Goal: Transaction & Acquisition: Purchase product/service

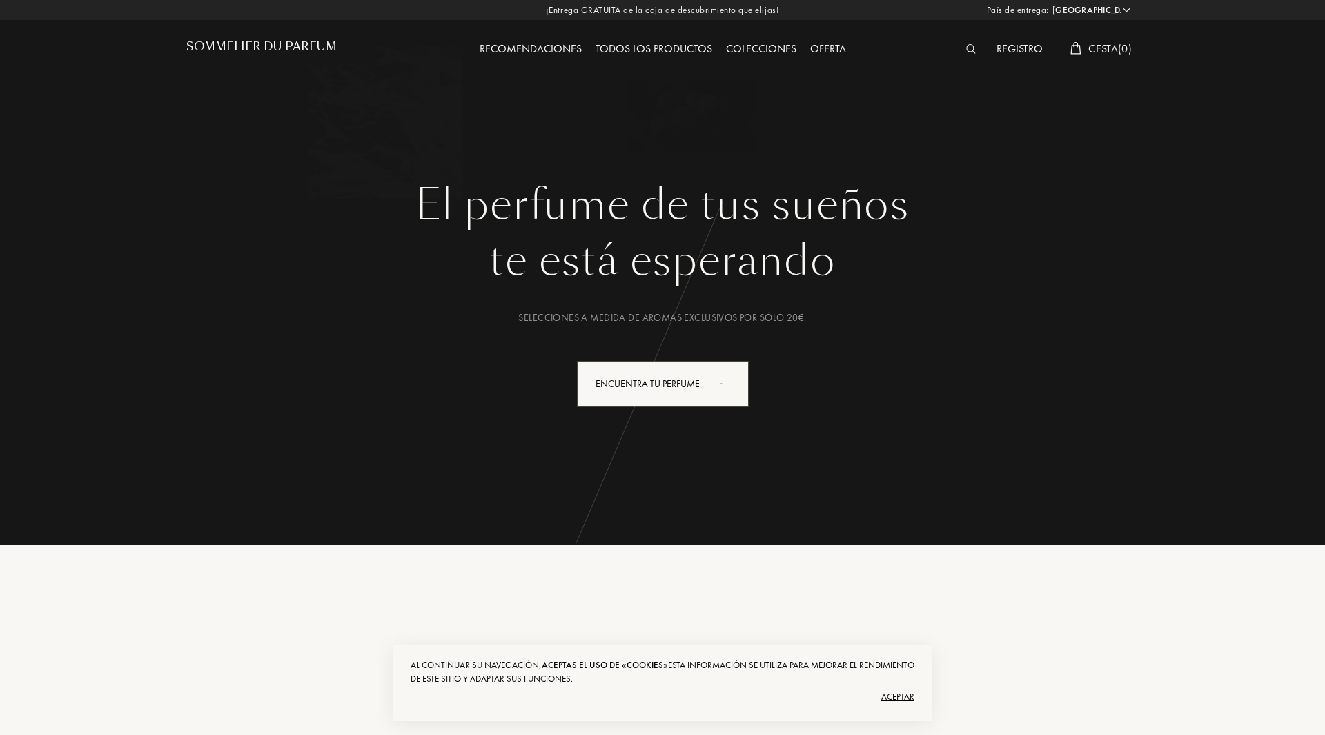
select select "ES"
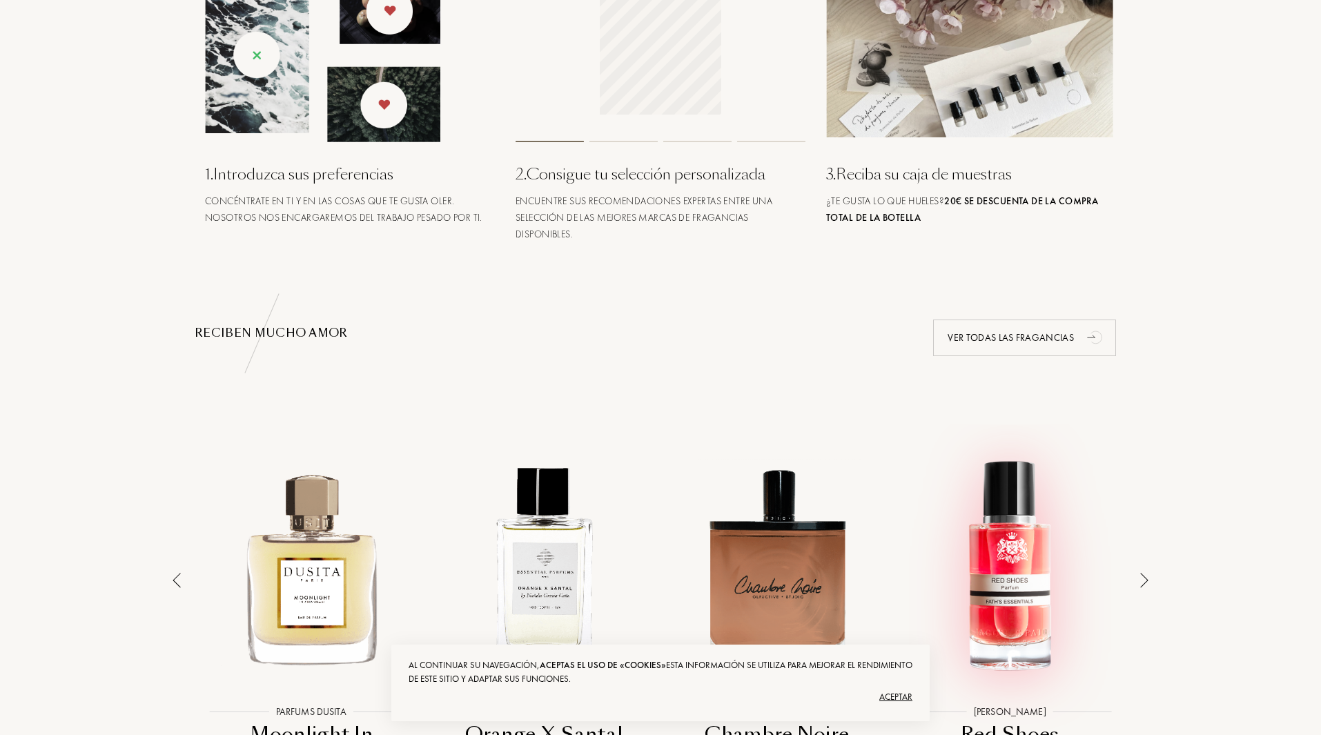
scroll to position [621, 0]
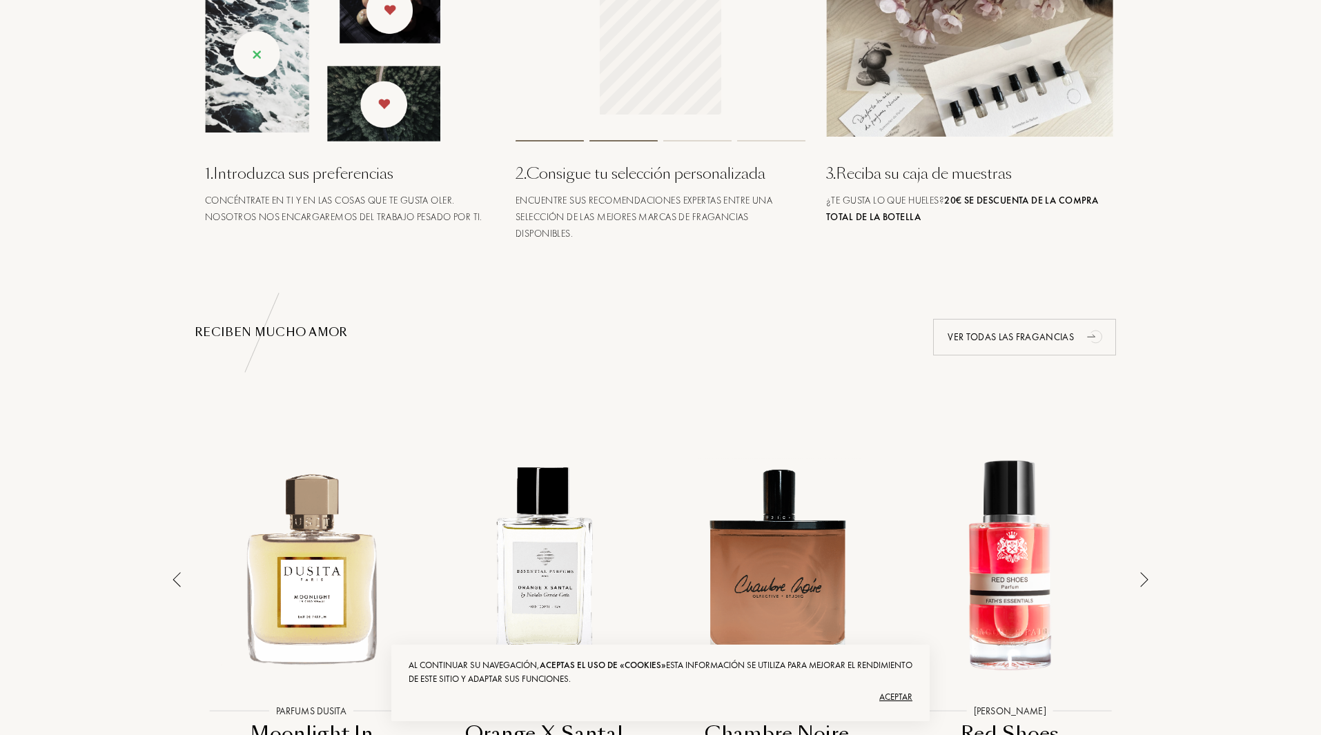
click at [898, 691] on div "Aceptar" at bounding box center [661, 697] width 504 height 22
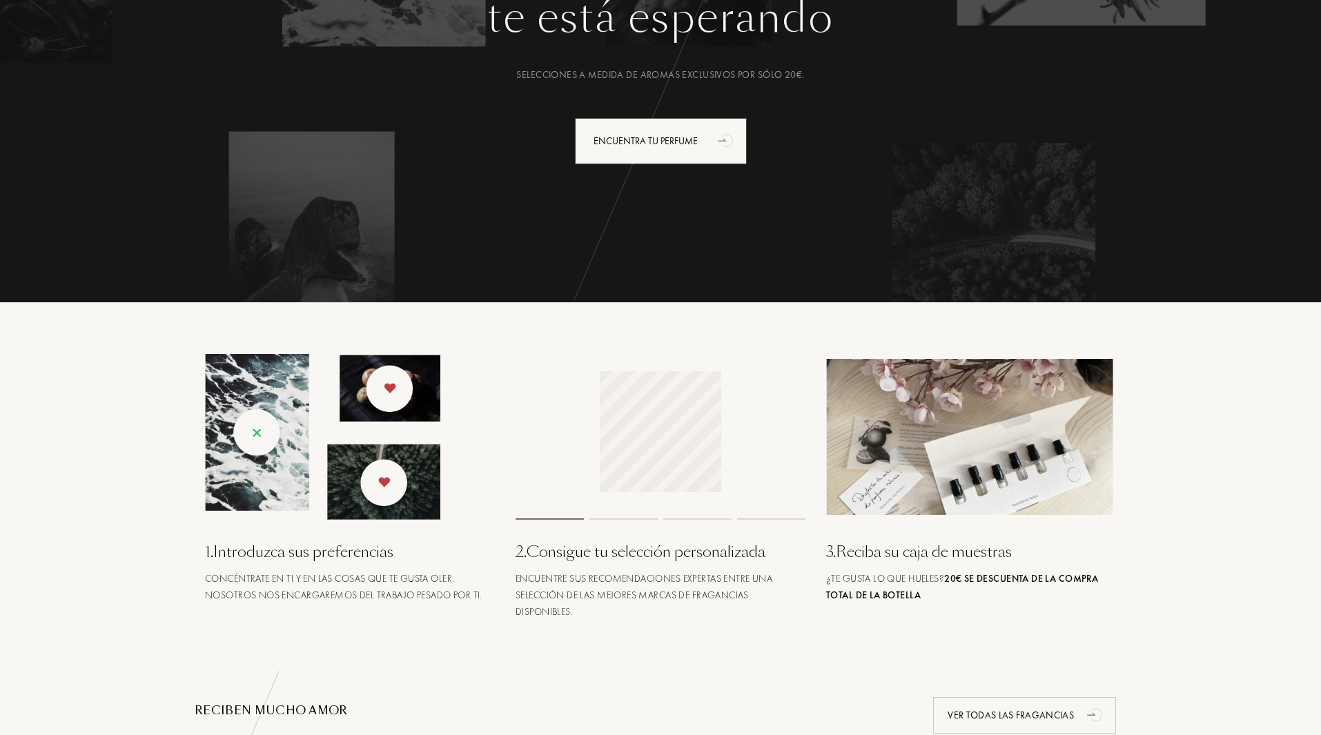
scroll to position [207, 0]
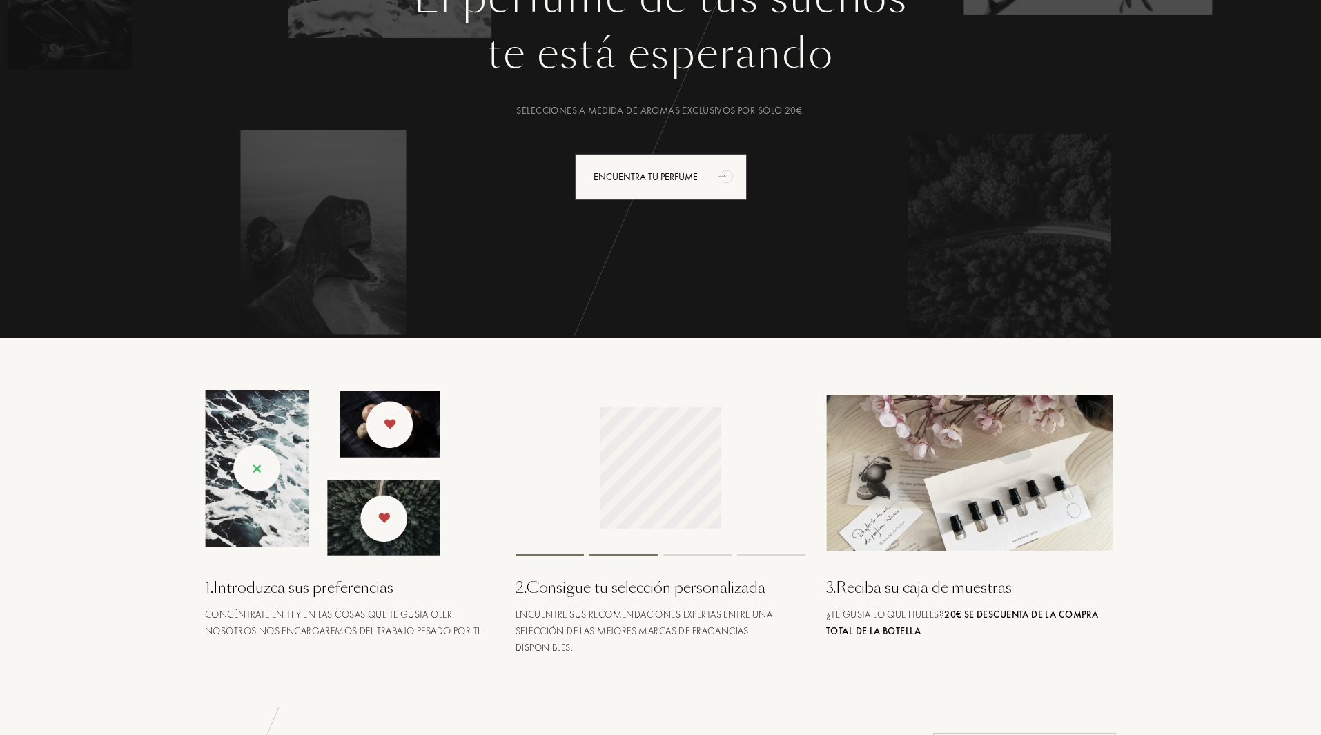
click at [977, 541] on img at bounding box center [971, 473] width 290 height 156
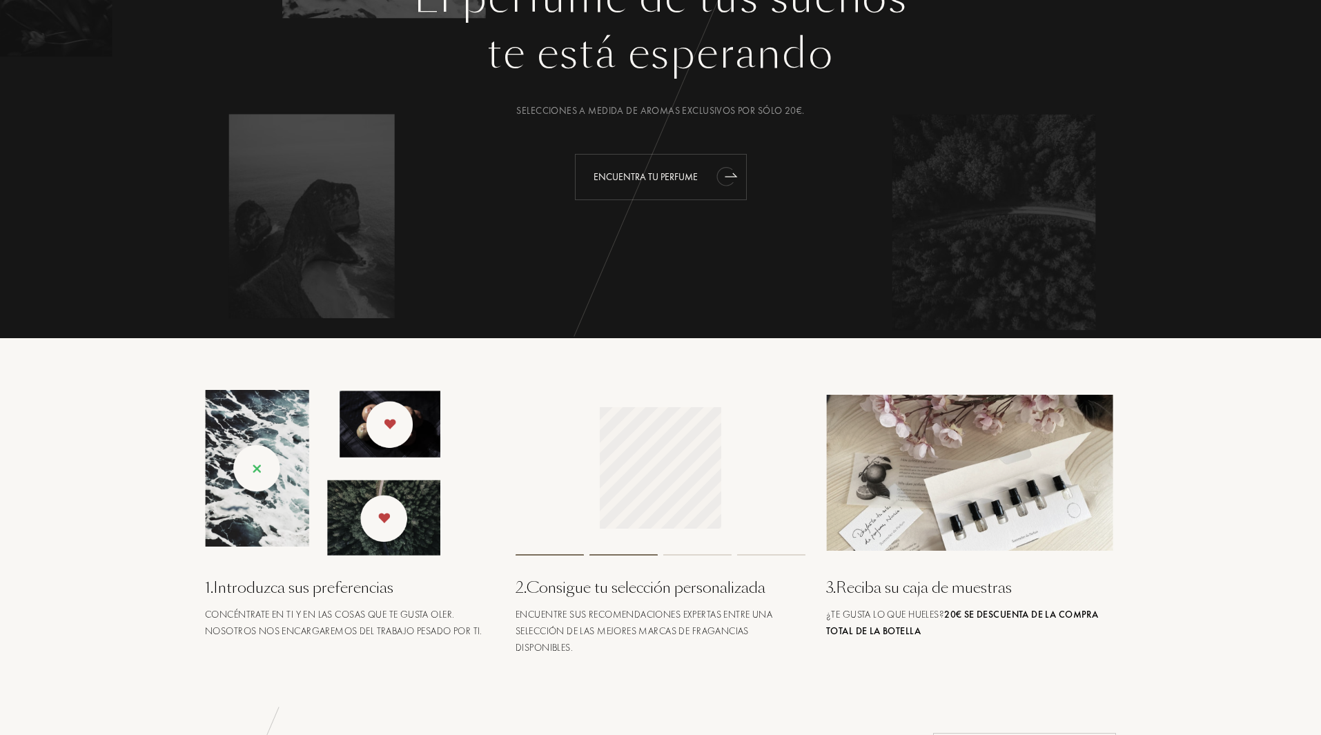
click at [658, 177] on div "Encuentra tu perfume" at bounding box center [661, 177] width 172 height 46
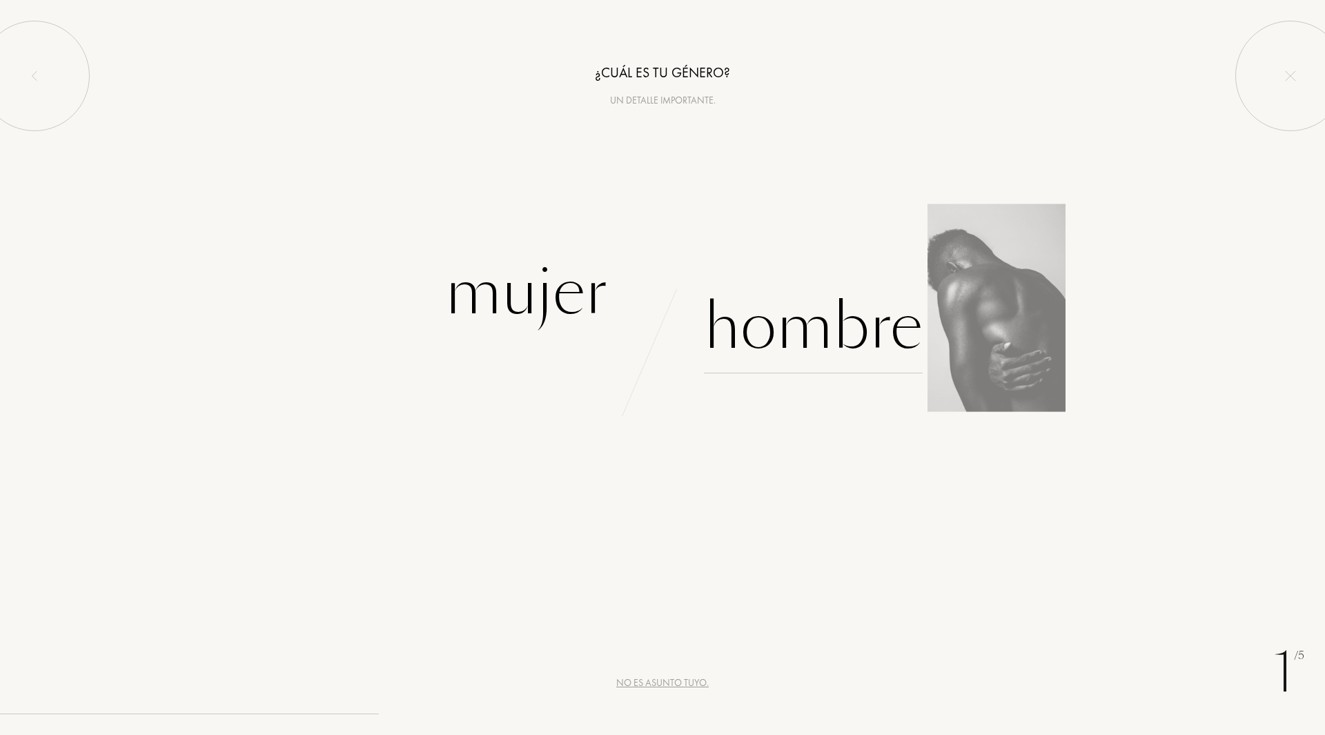
click at [847, 328] on div "Hombre" at bounding box center [813, 326] width 219 height 93
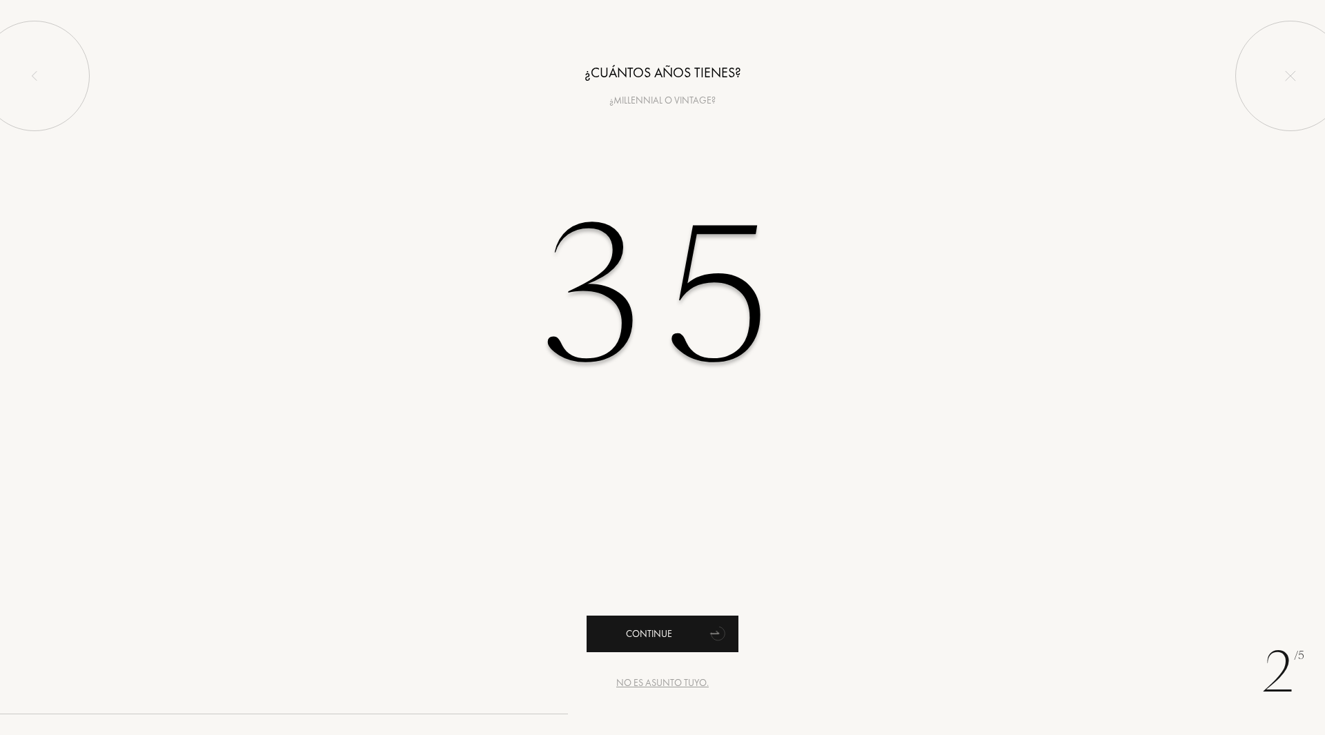
type input "35"
click at [643, 635] on div "Continue" at bounding box center [663, 634] width 152 height 37
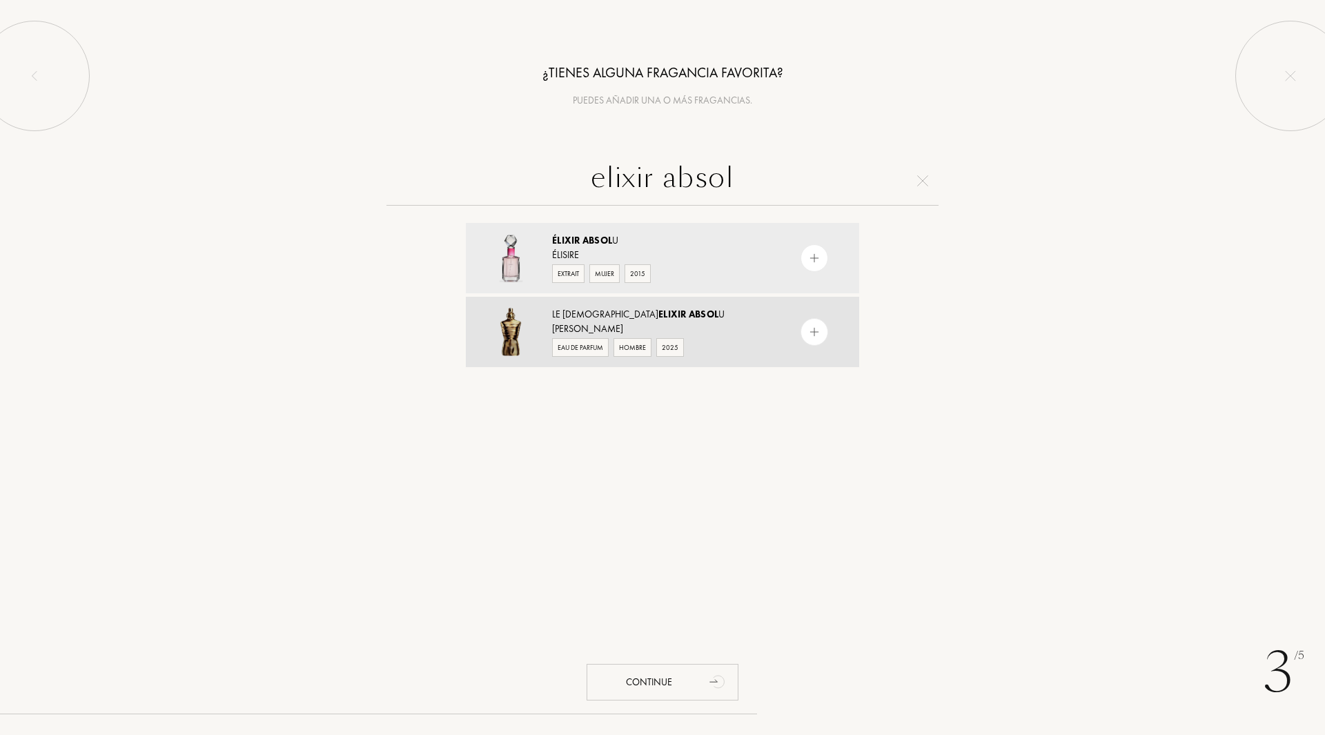
type input "elixir absol"
click at [689, 315] on span "Absol" at bounding box center [704, 314] width 30 height 12
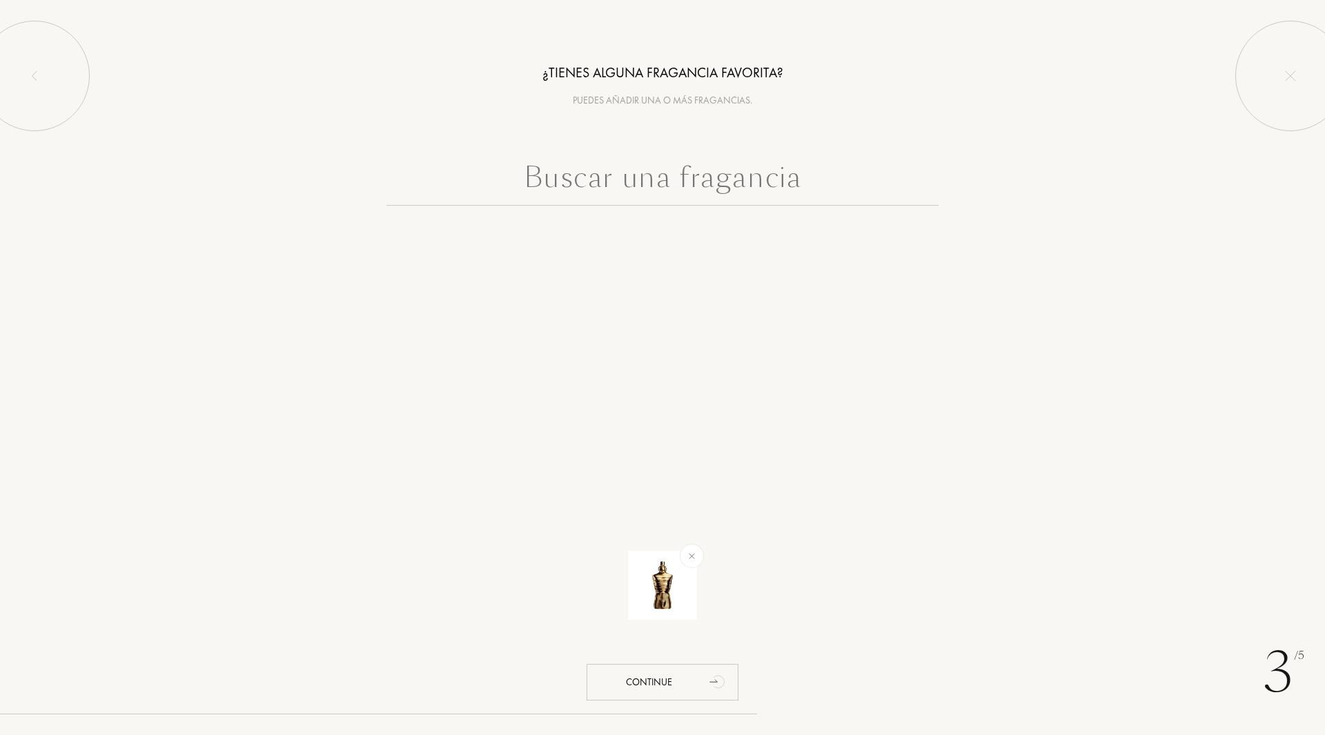
click at [670, 178] on input "text" at bounding box center [663, 181] width 552 height 50
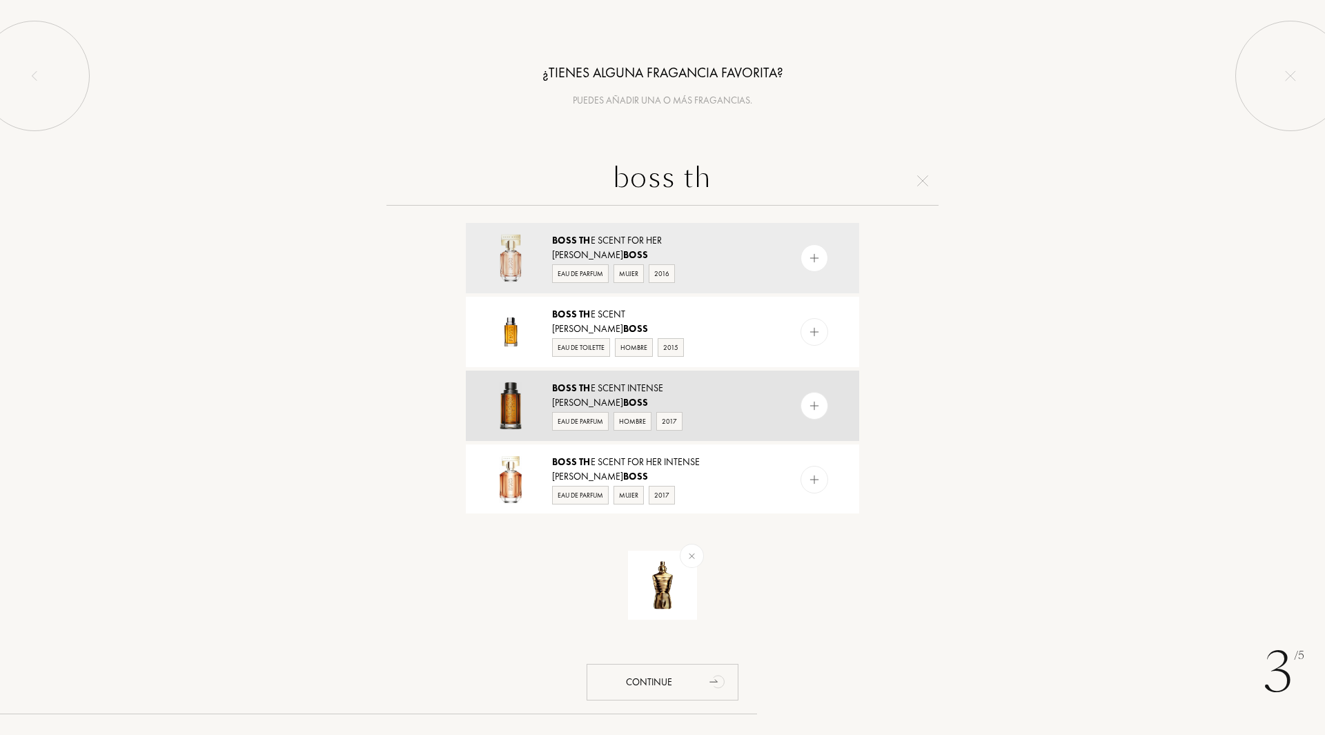
type input "boss th"
click at [657, 390] on div "Boss Th e Scent Intense" at bounding box center [662, 388] width 220 height 14
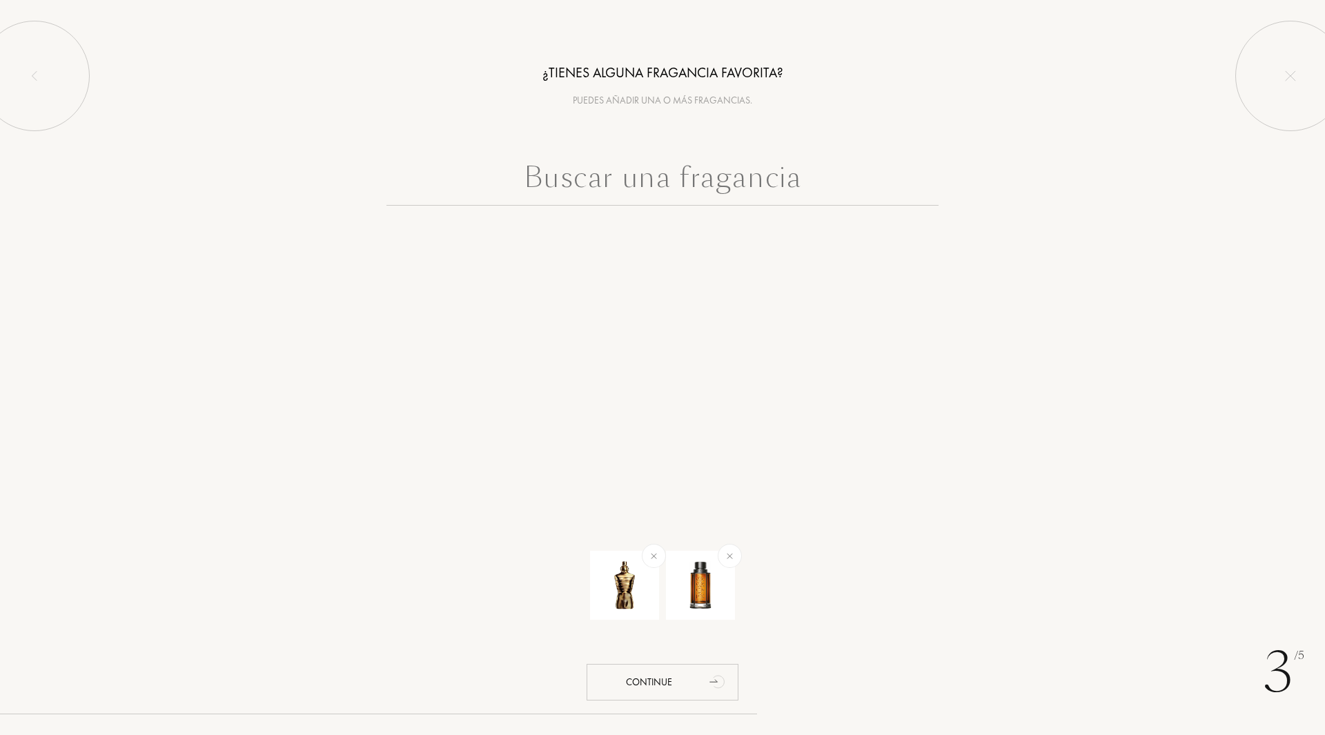
click at [642, 169] on input "text" at bounding box center [663, 181] width 552 height 50
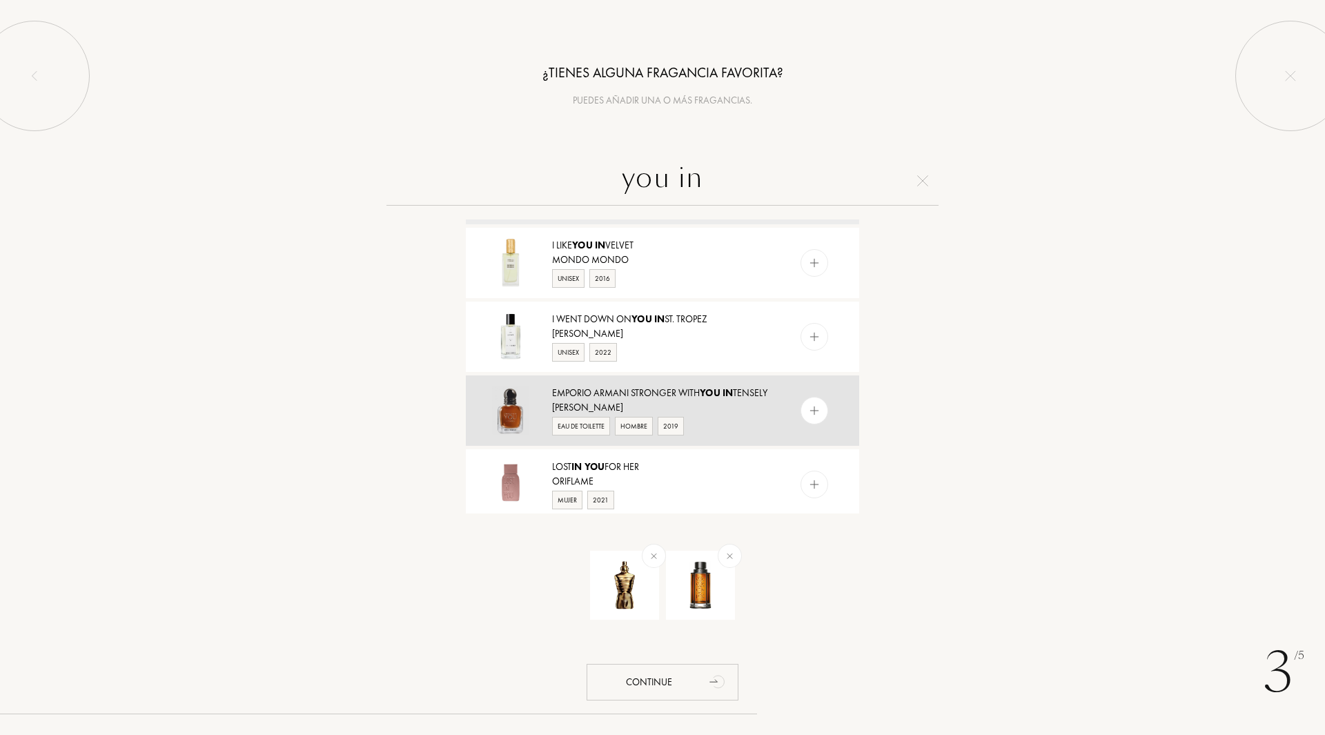
scroll to position [138, 0]
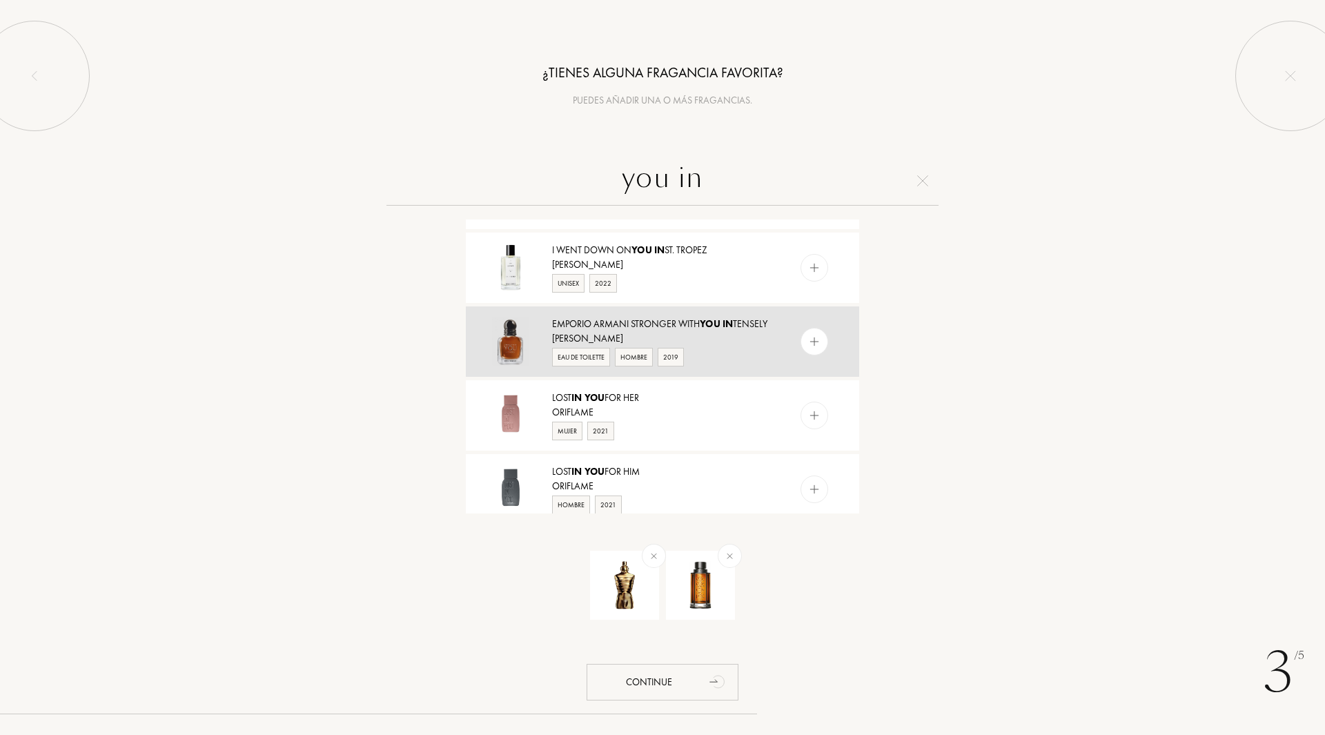
type input "you in"
click at [730, 346] on div "Giorgio Armani" at bounding box center [662, 338] width 220 height 14
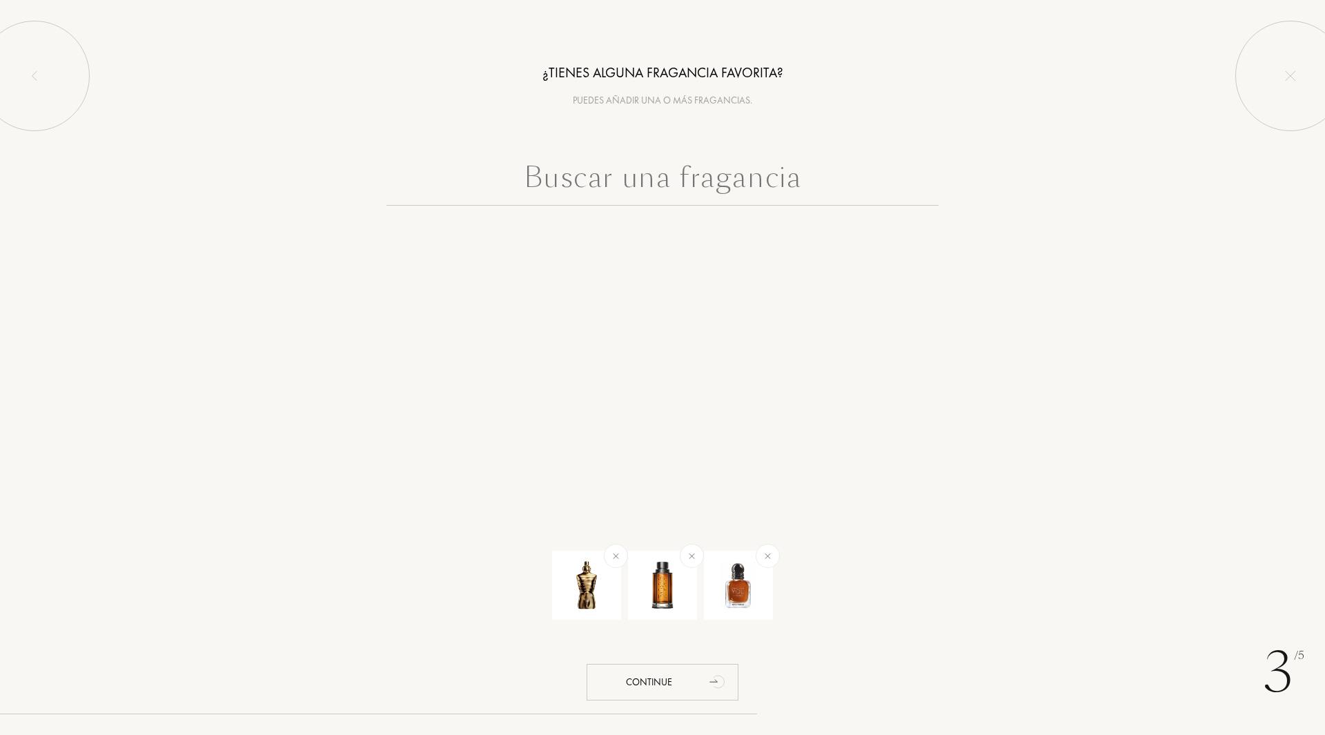
scroll to position [0, 0]
click at [643, 182] on input "text" at bounding box center [663, 181] width 552 height 50
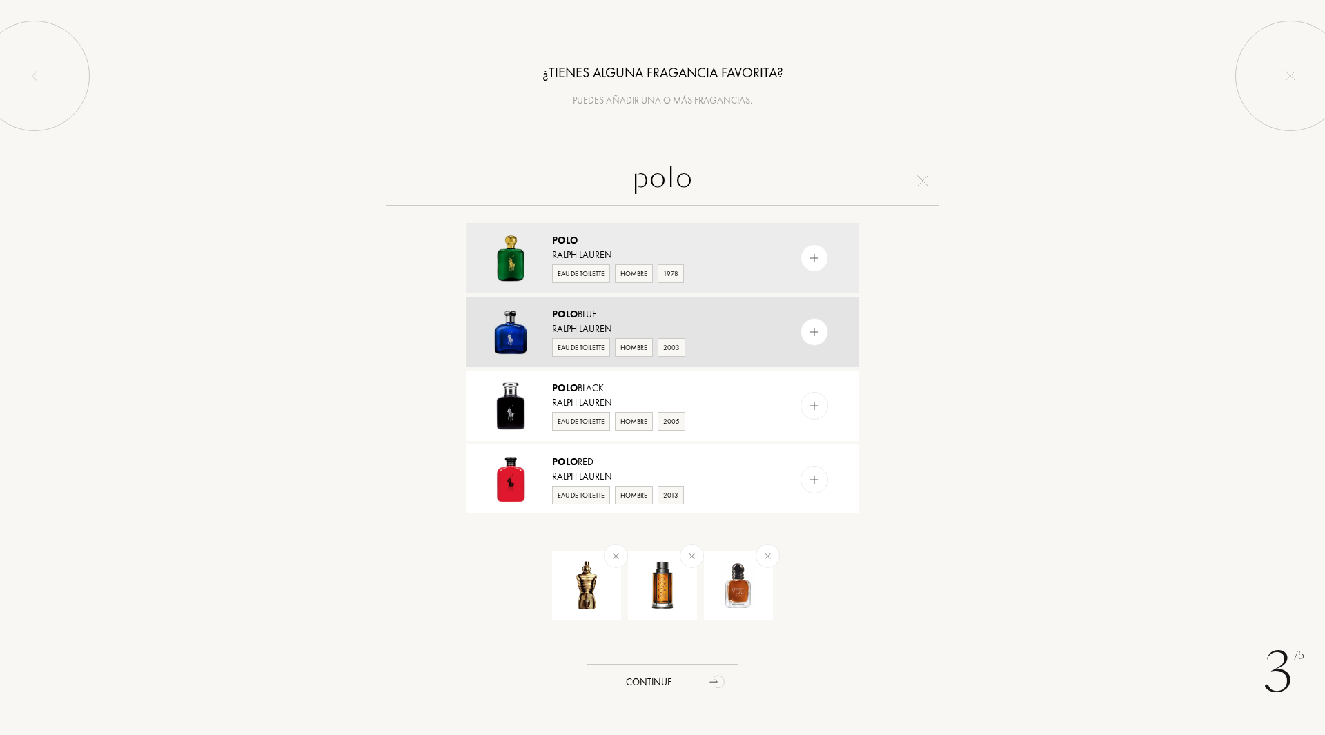
type input "polo"
click at [600, 315] on div "Polo Blue" at bounding box center [662, 314] width 220 height 14
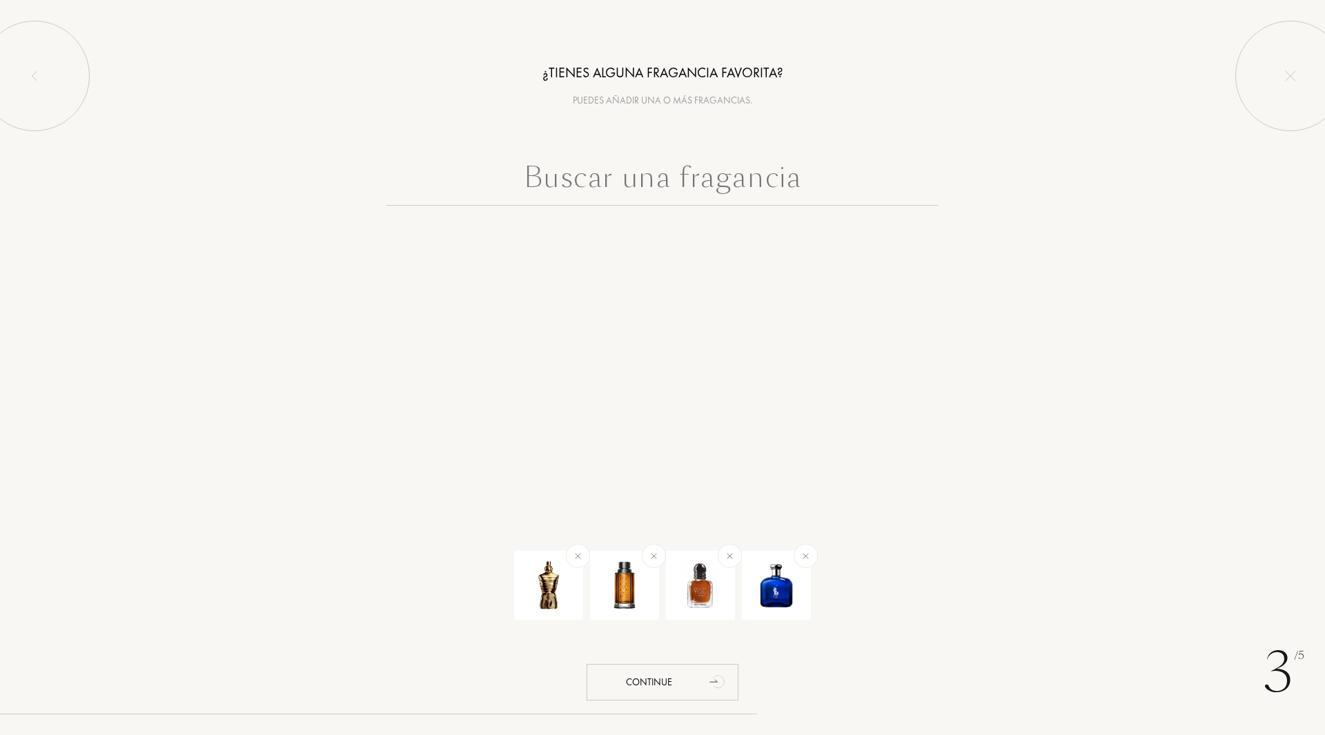
click at [602, 179] on input "text" at bounding box center [663, 181] width 552 height 50
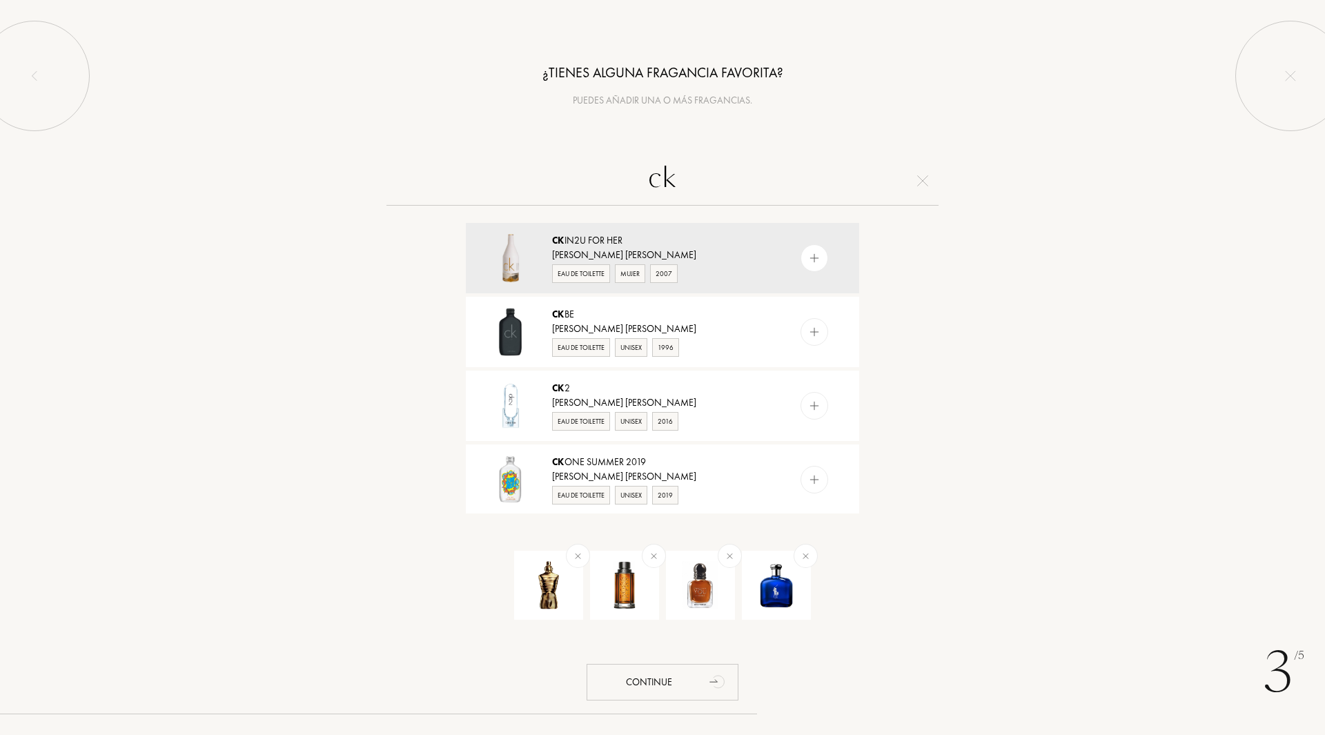
drag, startPoint x: 708, startPoint y: 190, endPoint x: 639, endPoint y: 194, distance: 69.8
click at [639, 194] on input "ck" at bounding box center [663, 181] width 552 height 50
type input "c"
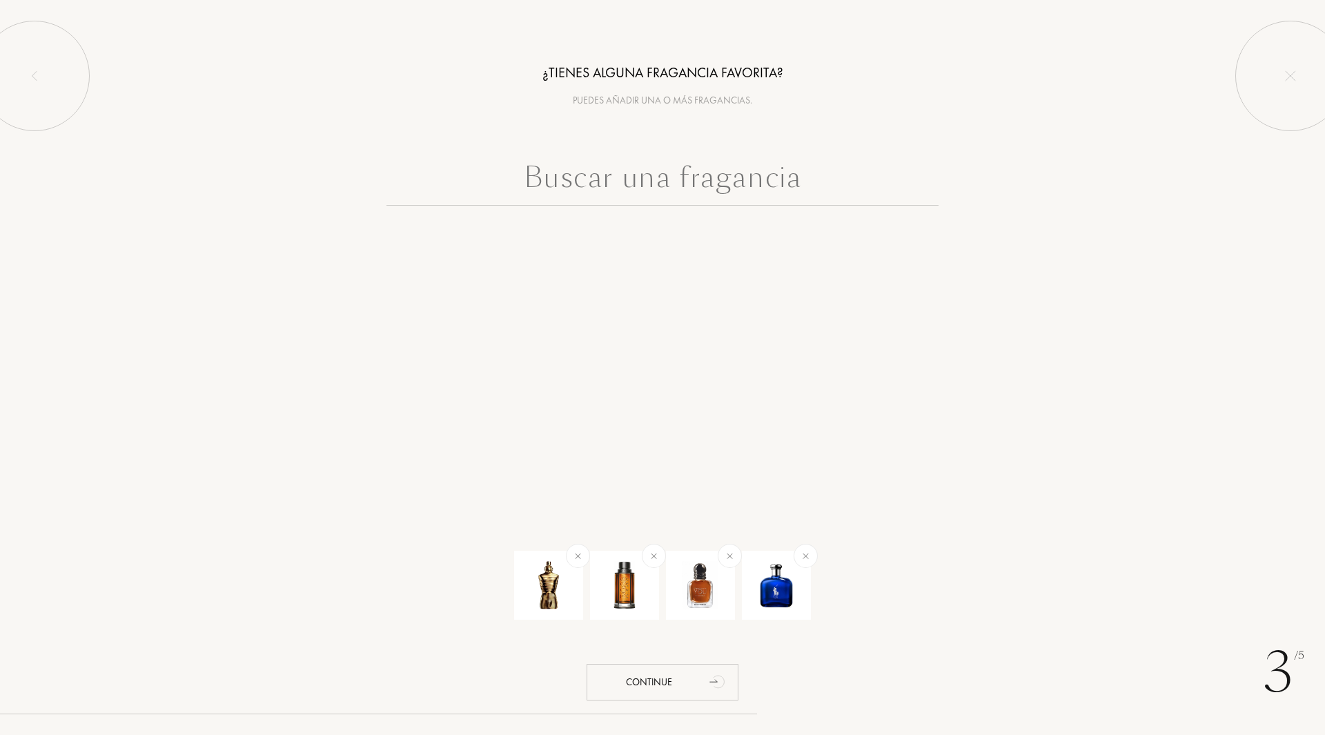
click at [641, 179] on input "text" at bounding box center [663, 181] width 552 height 50
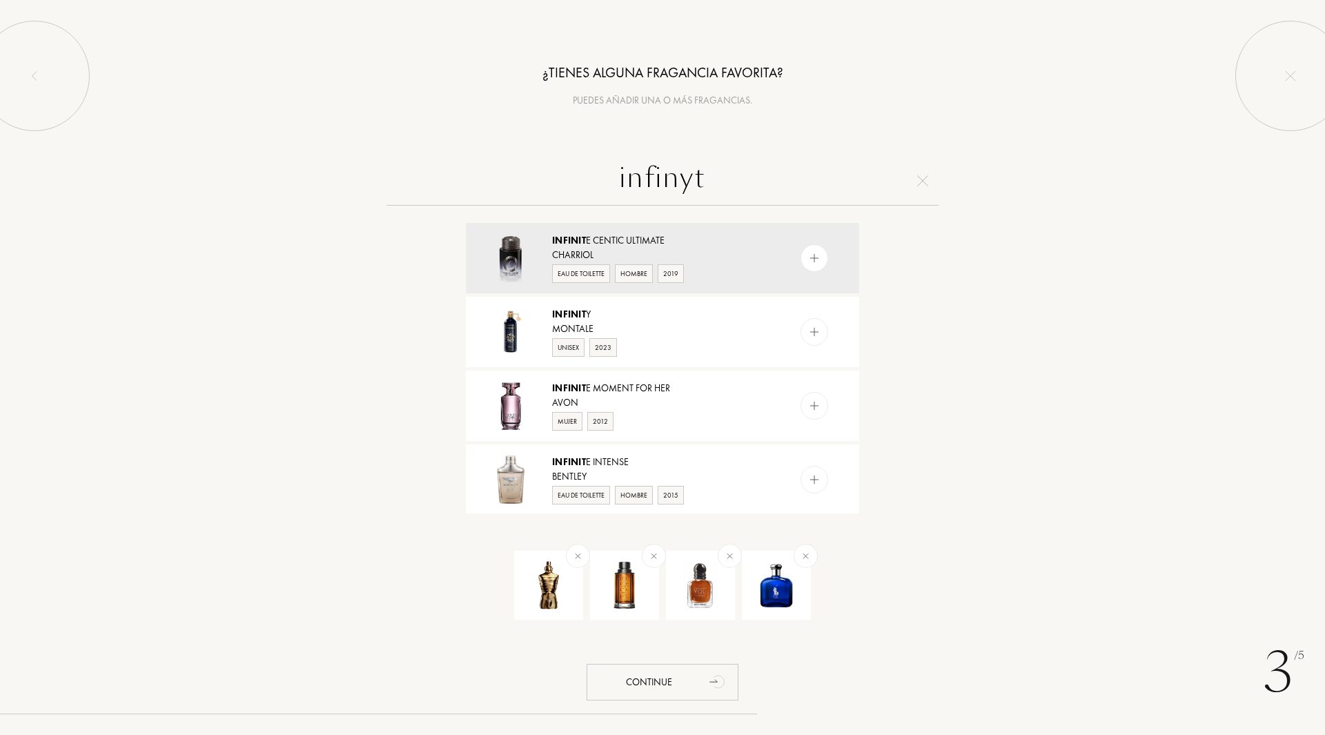
type input "infinyti"
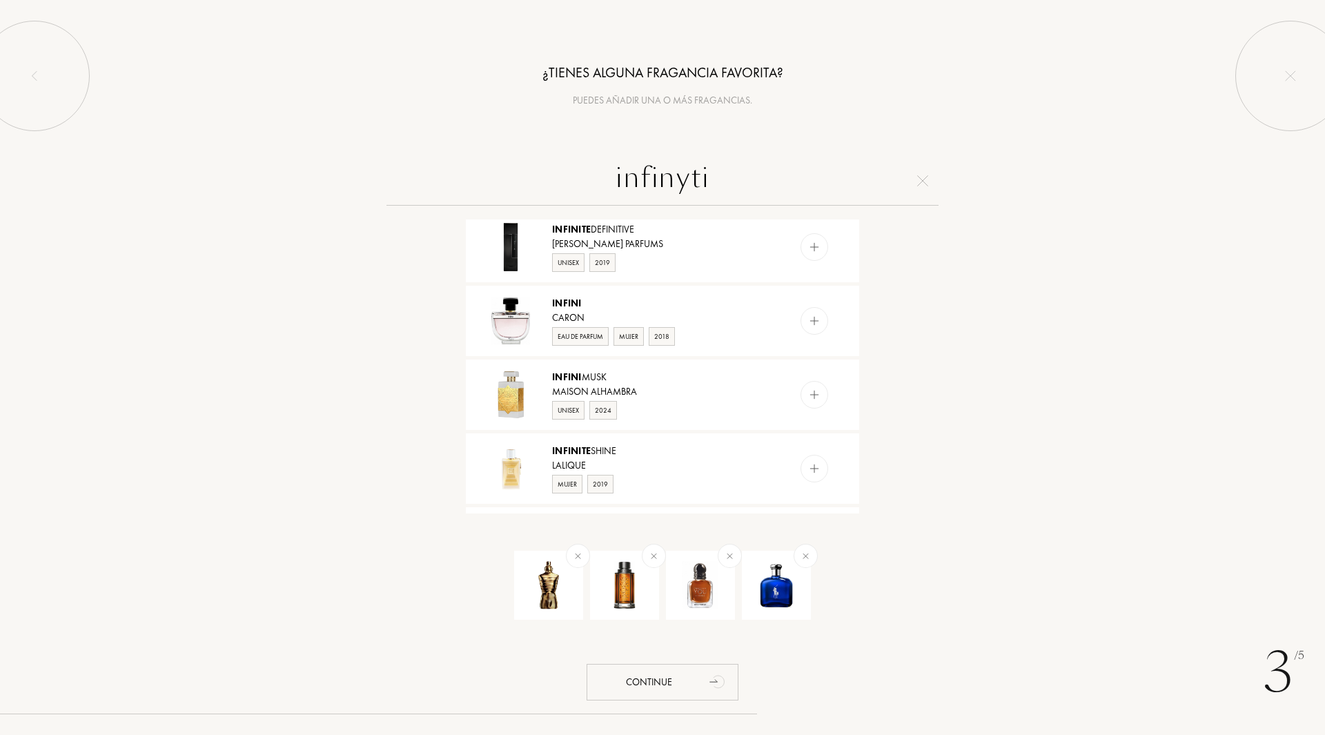
scroll to position [1183, 0]
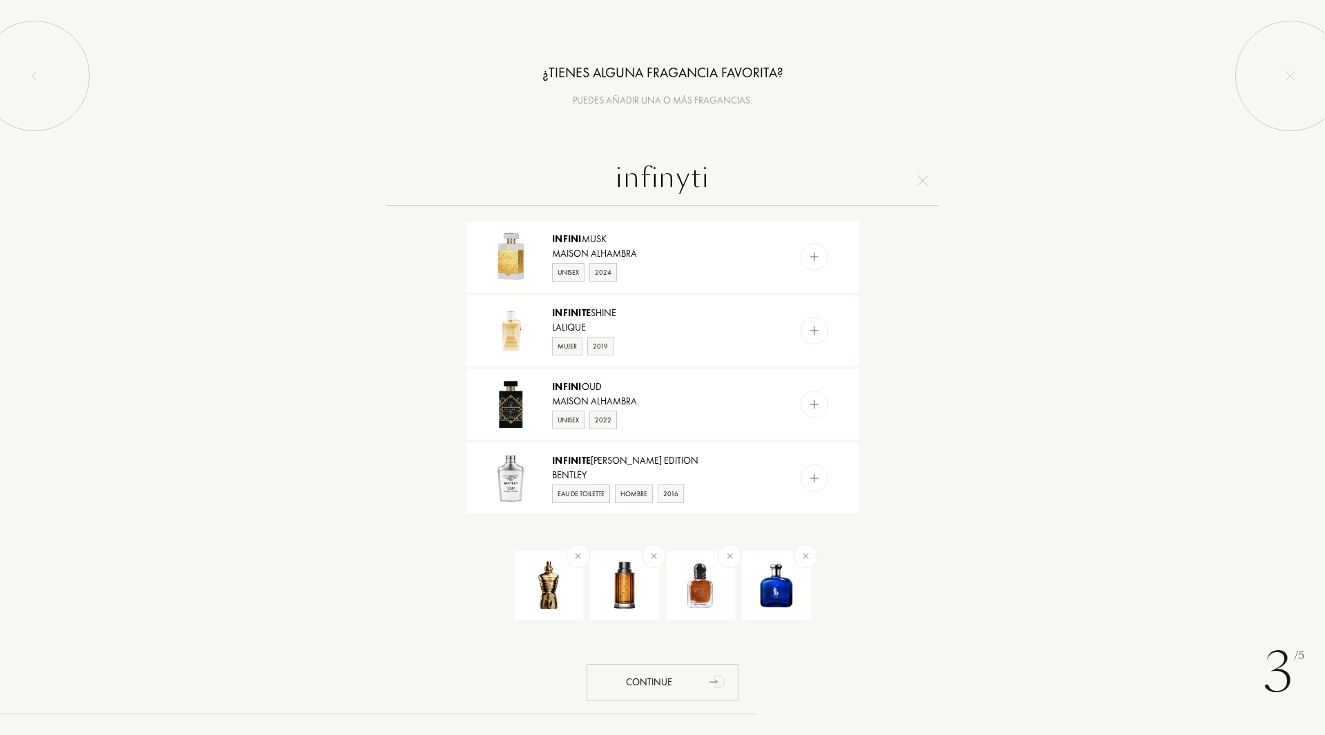
drag, startPoint x: 726, startPoint y: 186, endPoint x: 593, endPoint y: 185, distance: 133.2
click at [593, 185] on input "infinyti" at bounding box center [663, 181] width 552 height 50
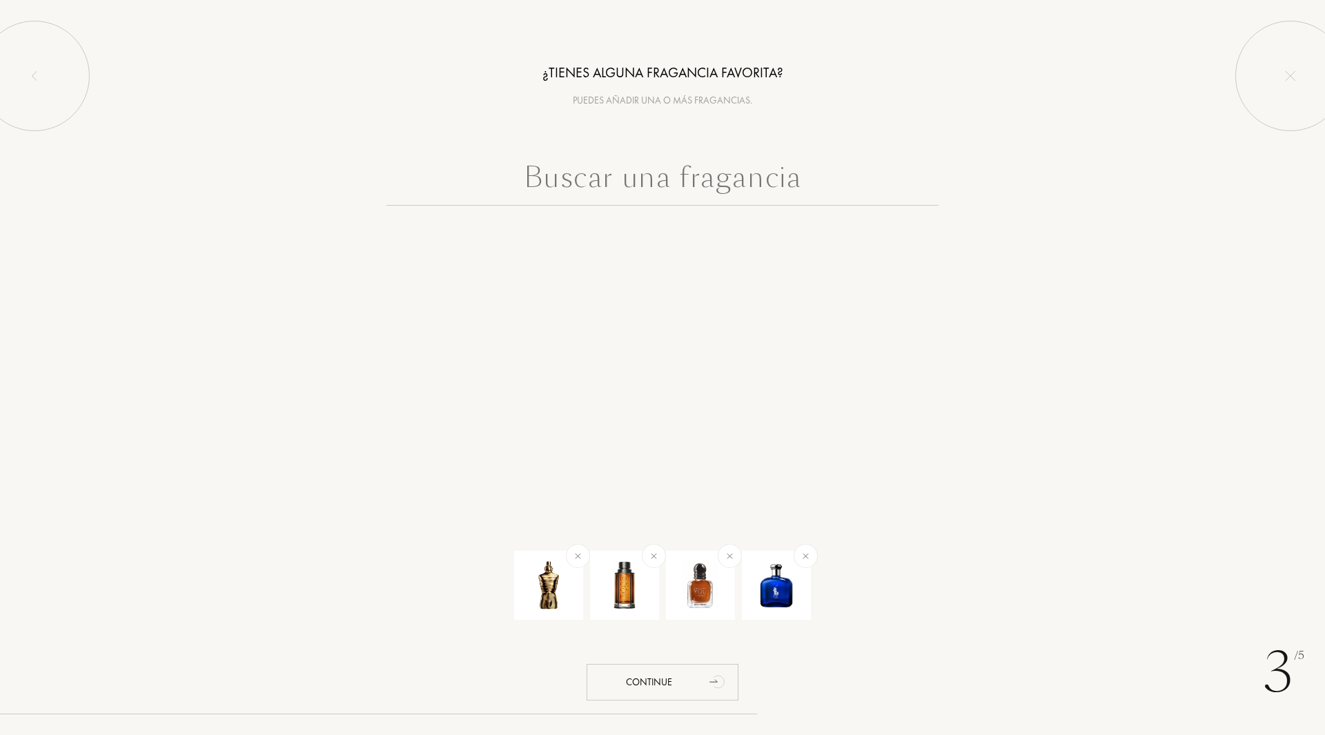
scroll to position [0, 0]
click at [706, 681] on icon "animation" at bounding box center [719, 682] width 28 height 28
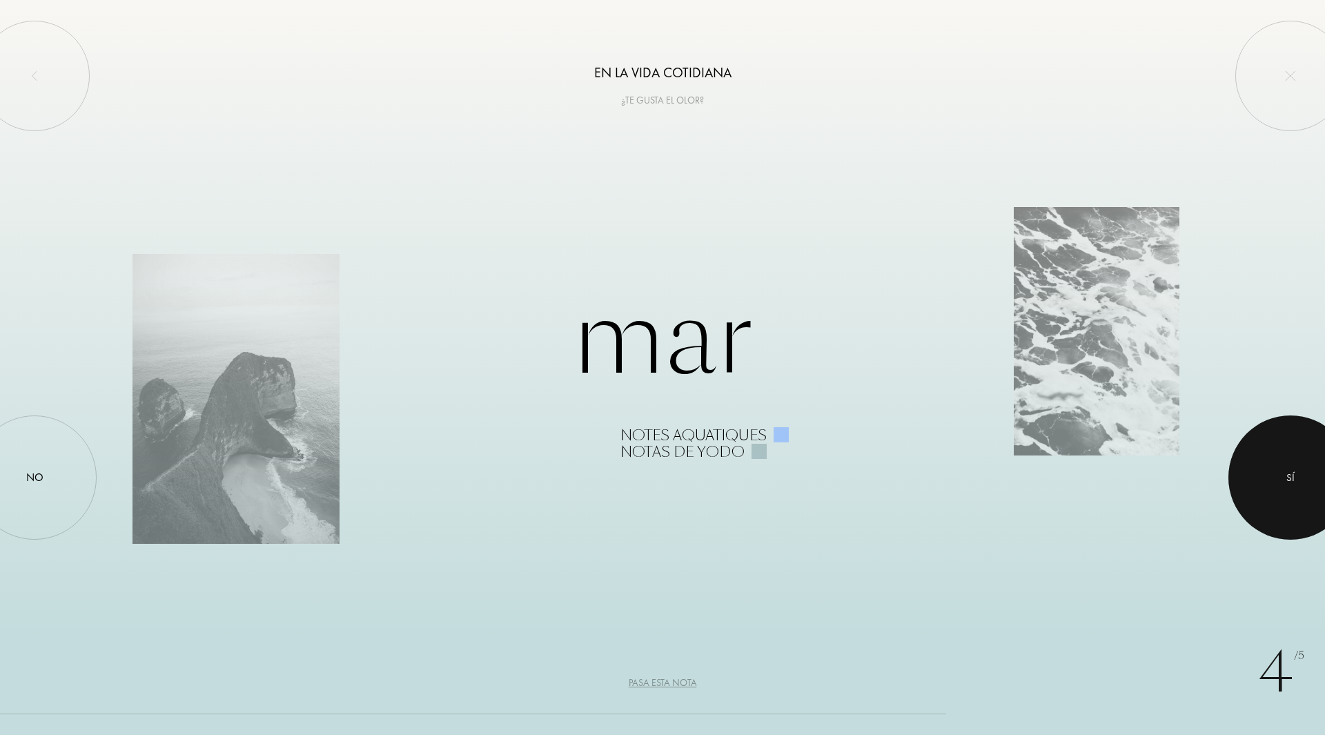
click at [1258, 463] on div at bounding box center [1291, 478] width 124 height 124
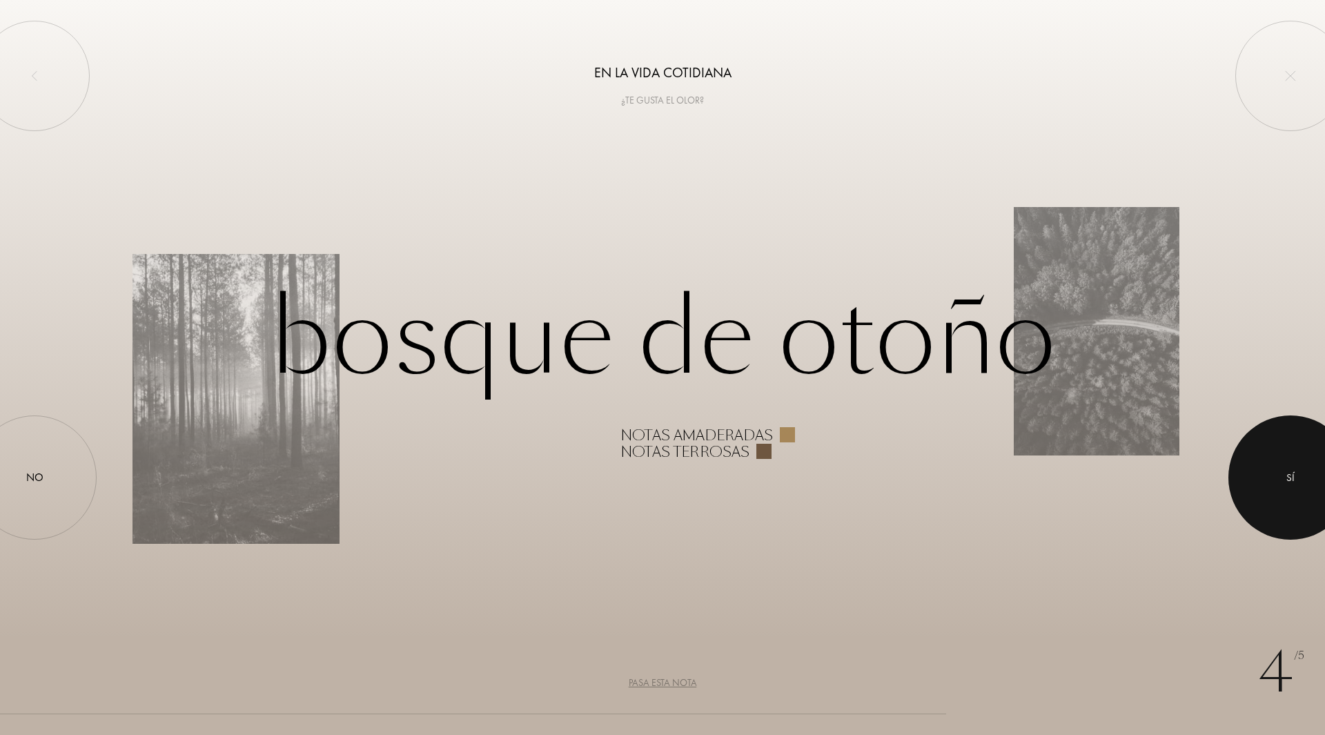
click at [1277, 465] on div at bounding box center [1291, 478] width 124 height 124
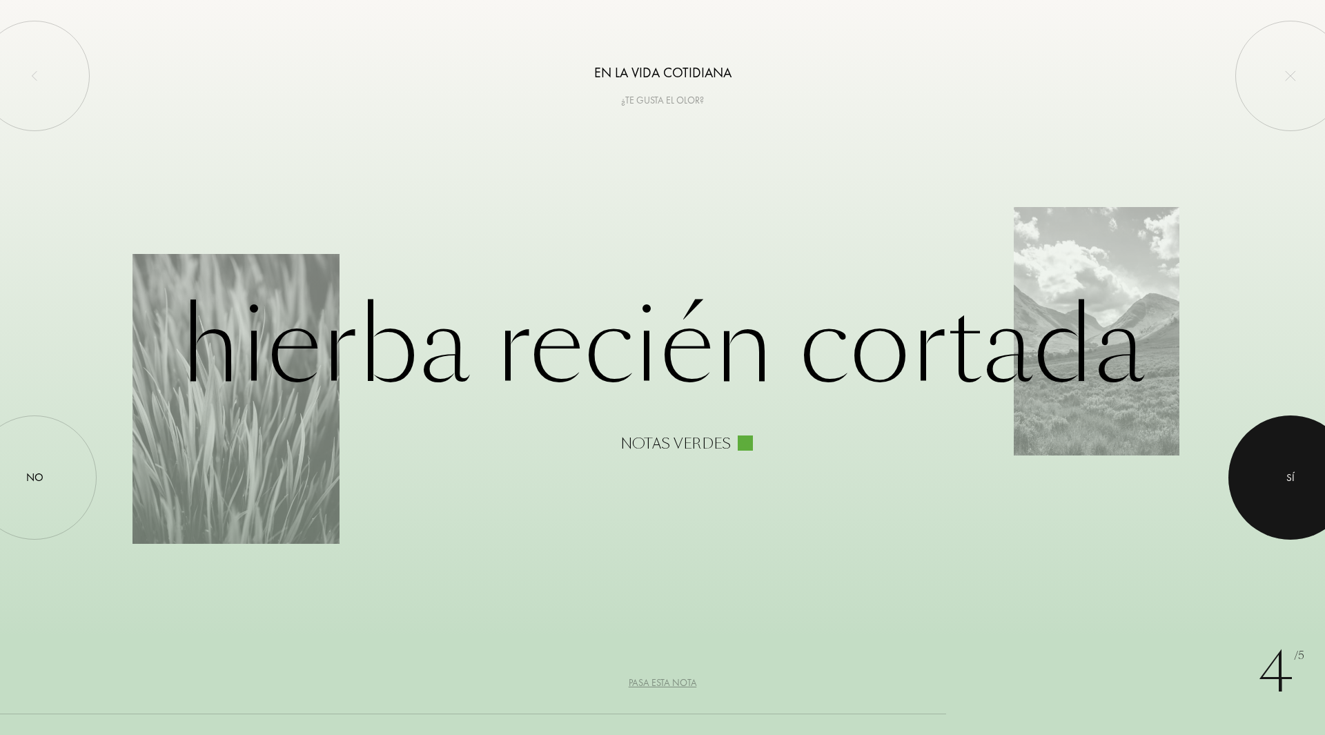
click at [1274, 483] on div at bounding box center [1291, 478] width 124 height 124
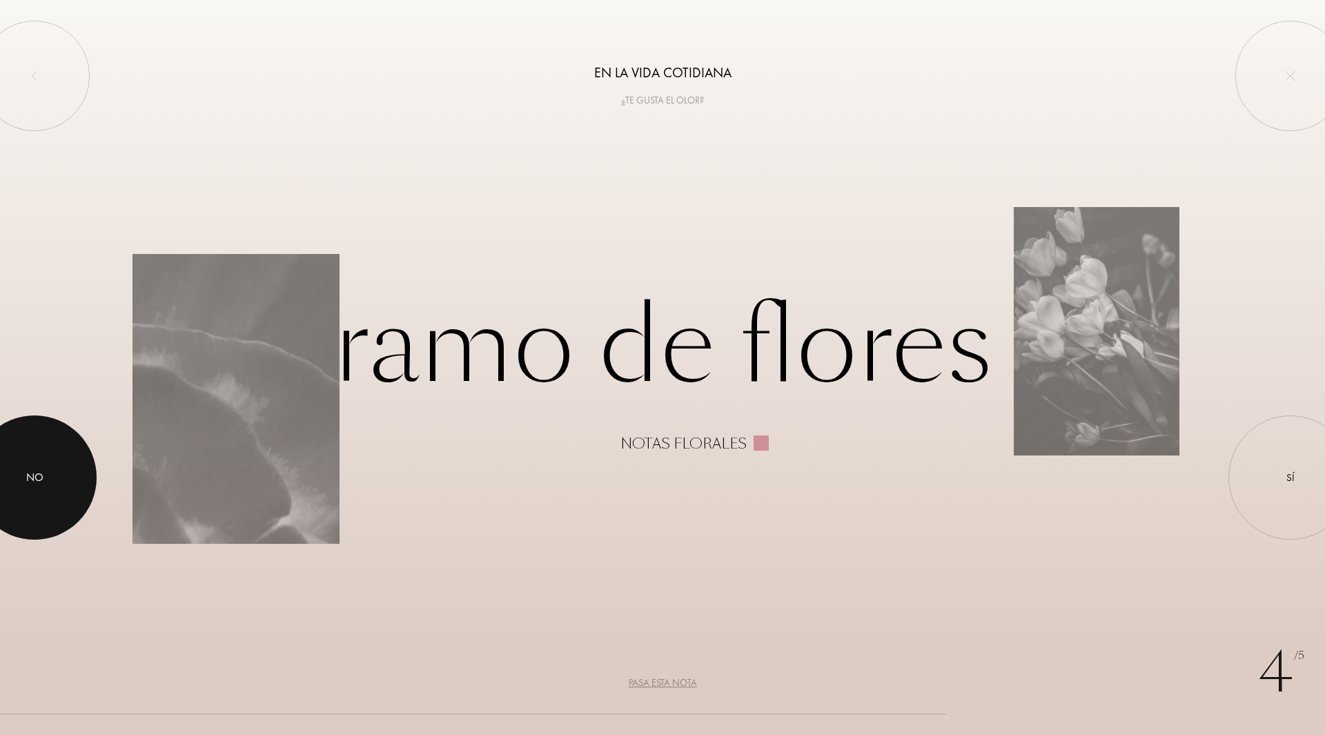
click at [29, 468] on div at bounding box center [34, 478] width 124 height 124
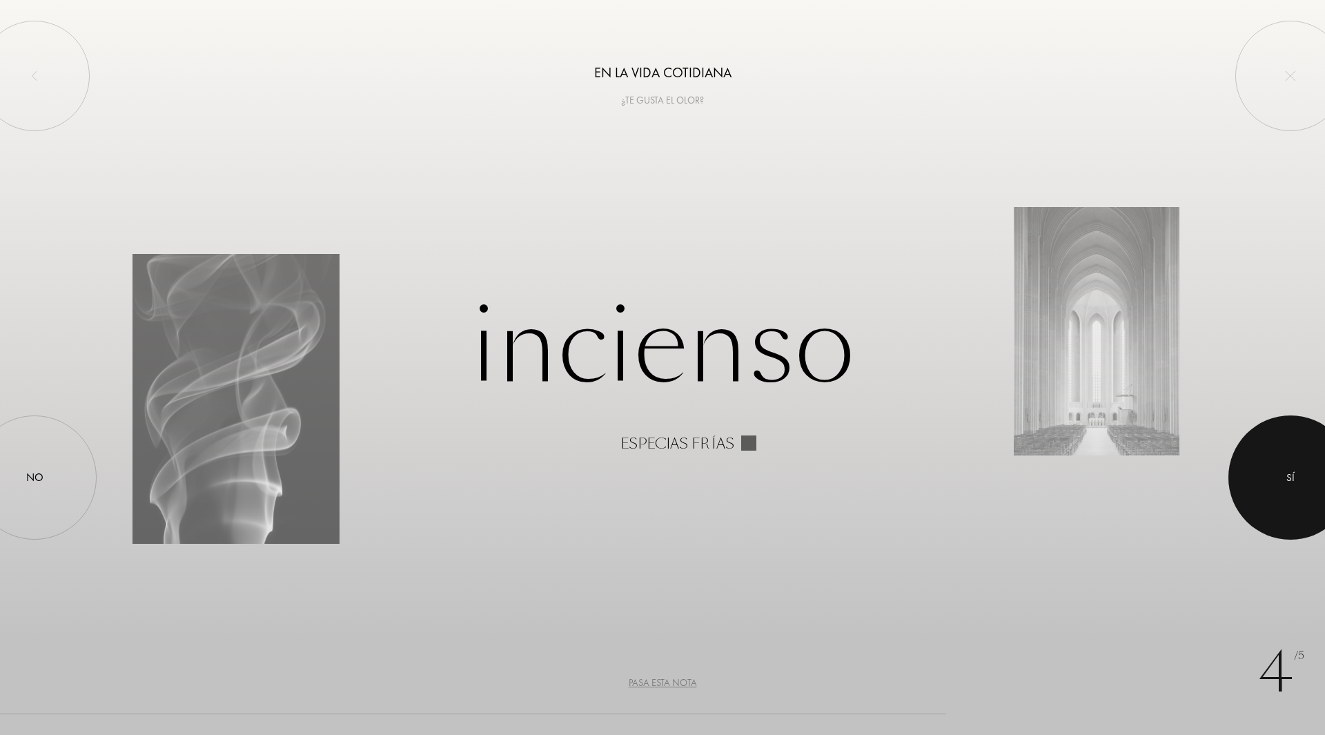
click at [1253, 459] on div at bounding box center [1291, 478] width 124 height 124
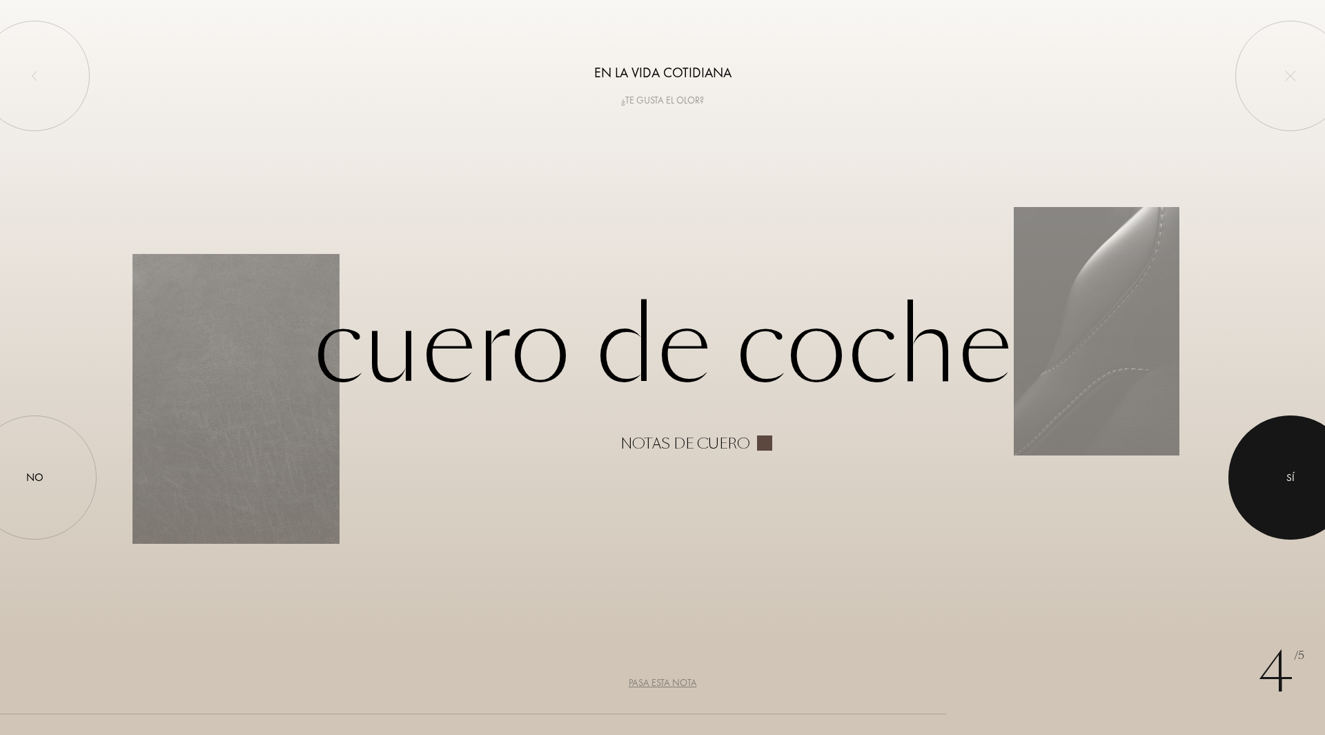
click at [1289, 469] on div at bounding box center [1291, 478] width 124 height 124
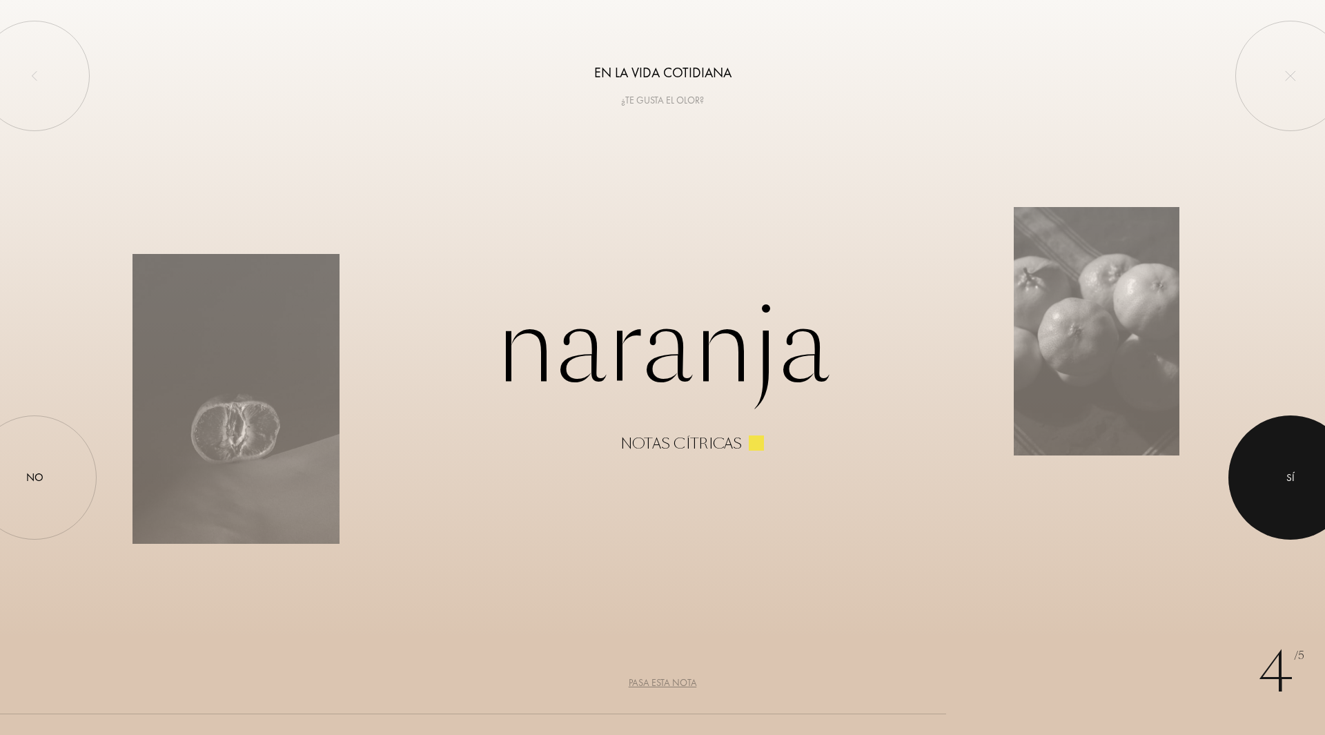
click at [1289, 486] on div at bounding box center [1291, 478] width 124 height 124
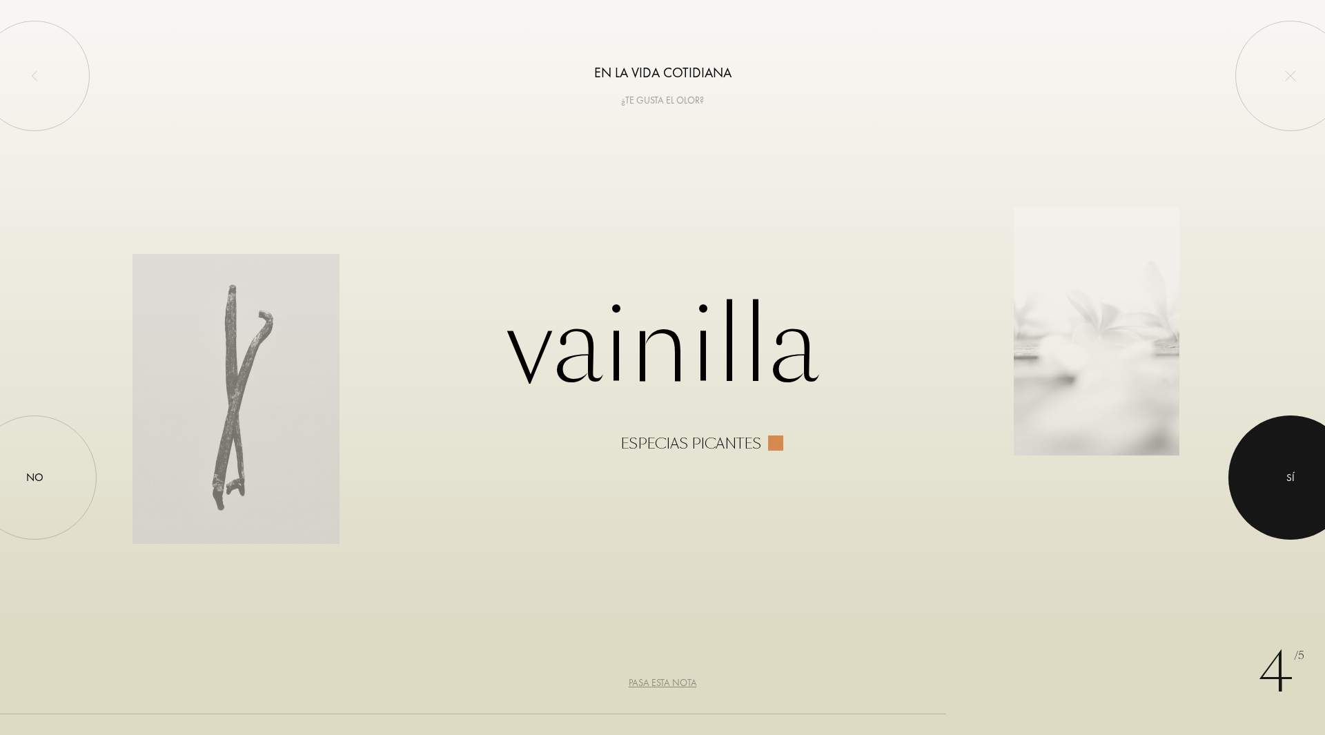
click at [1318, 484] on div at bounding box center [1291, 478] width 124 height 124
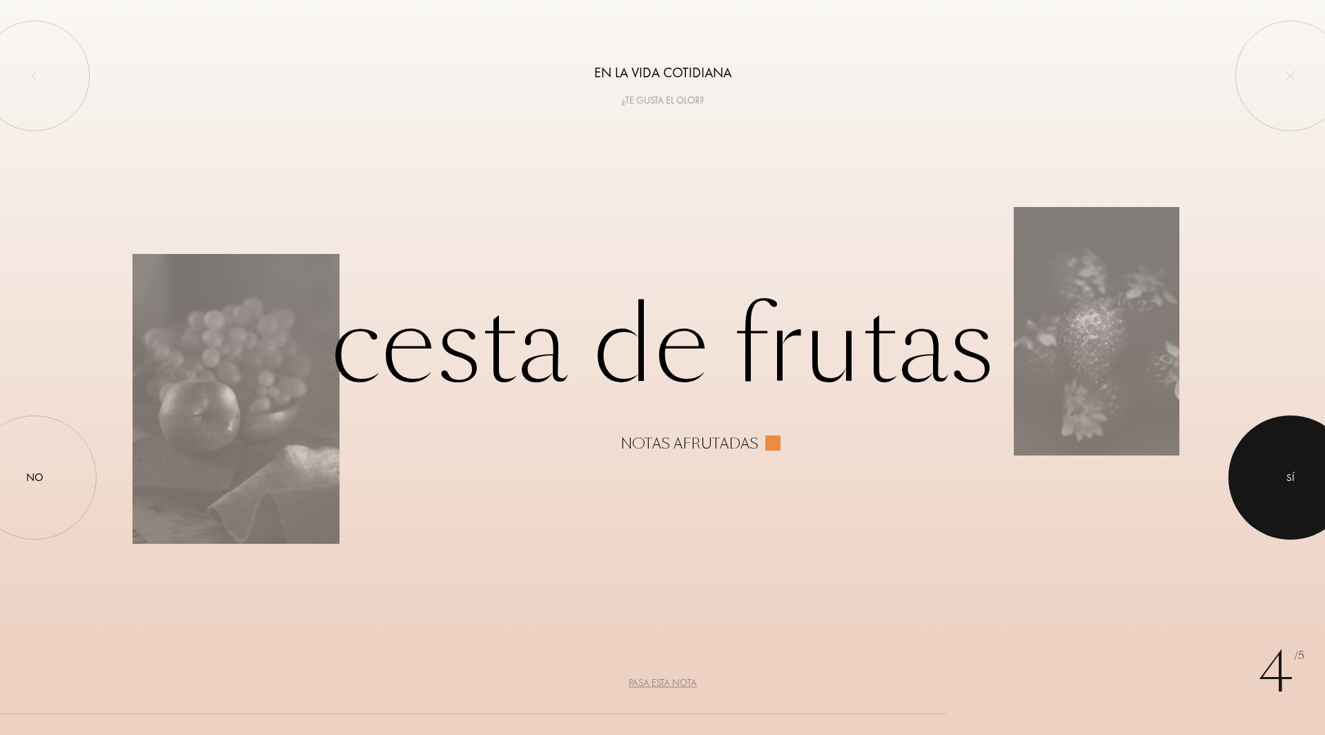
click at [1289, 446] on div at bounding box center [1291, 478] width 124 height 124
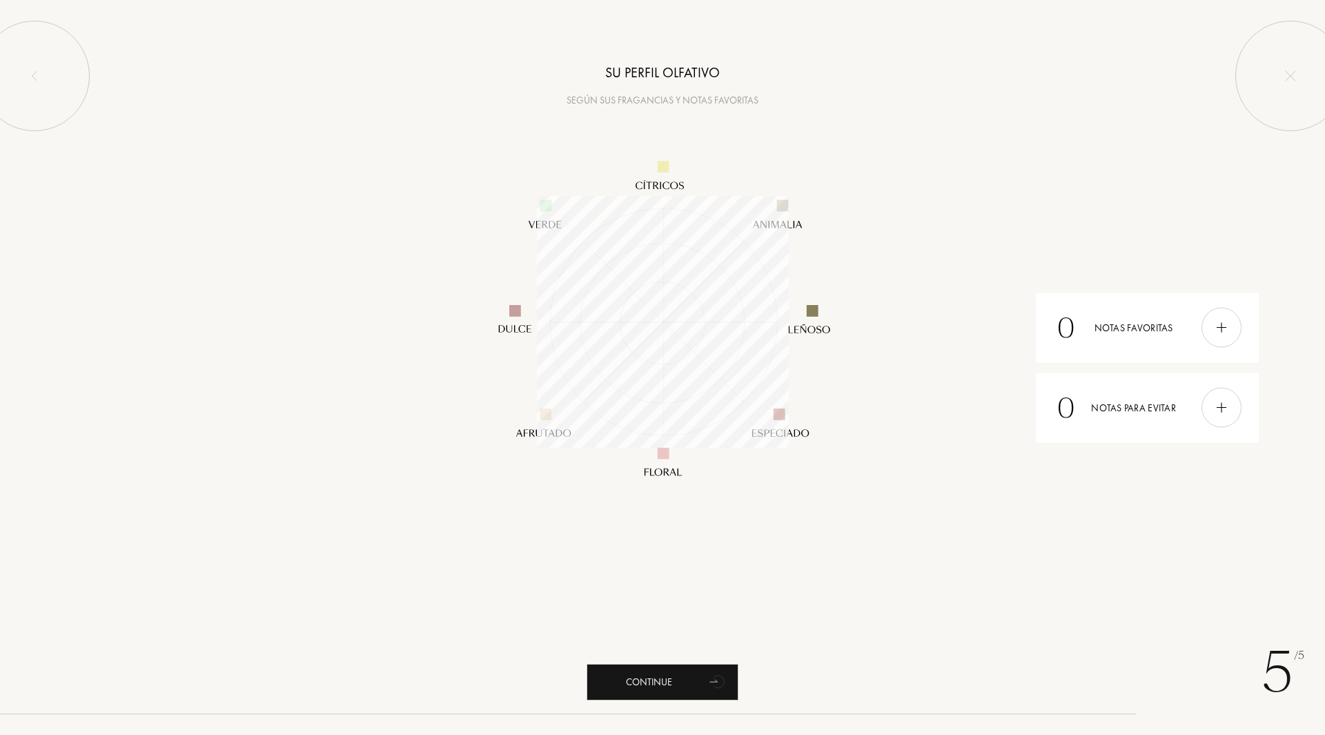
scroll to position [252, 252]
click at [1225, 331] on img at bounding box center [1221, 327] width 15 height 15
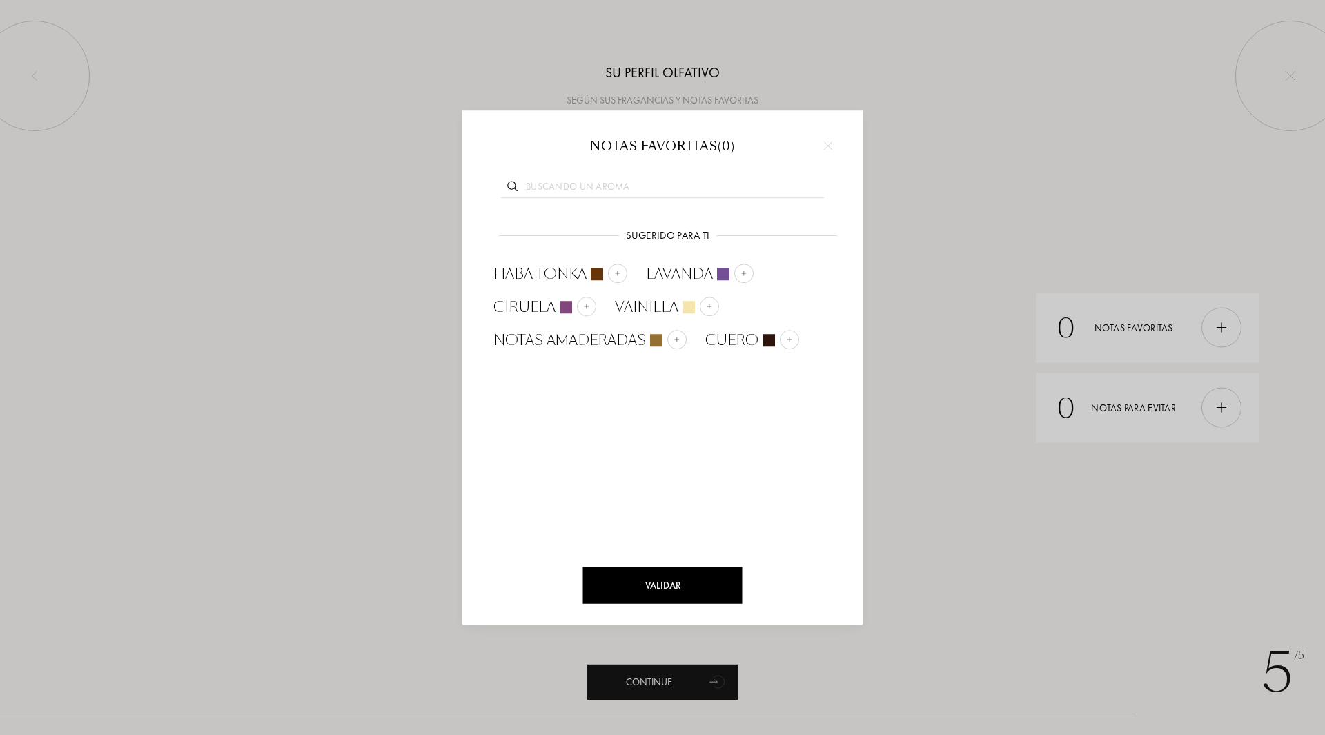
click at [835, 142] on div at bounding box center [828, 145] width 21 height 21
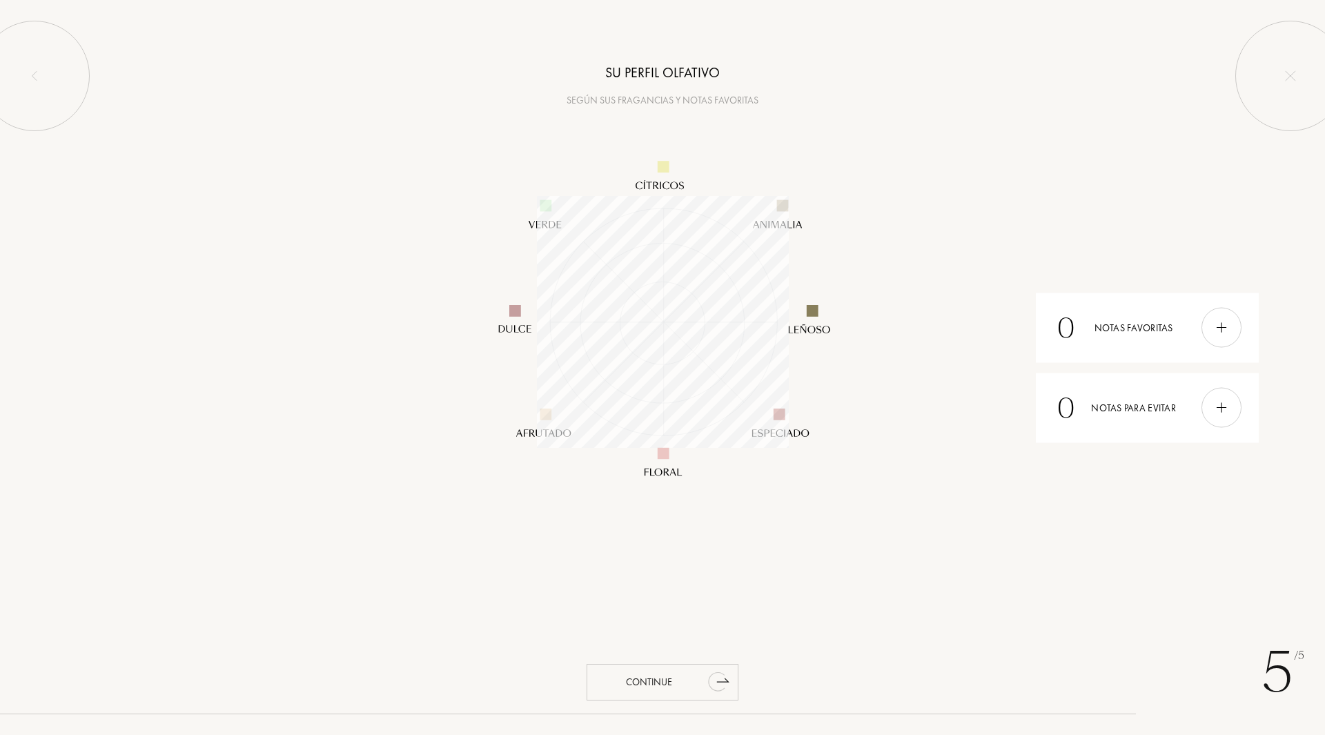
click at [710, 676] on icon "animation" at bounding box center [719, 682] width 28 height 28
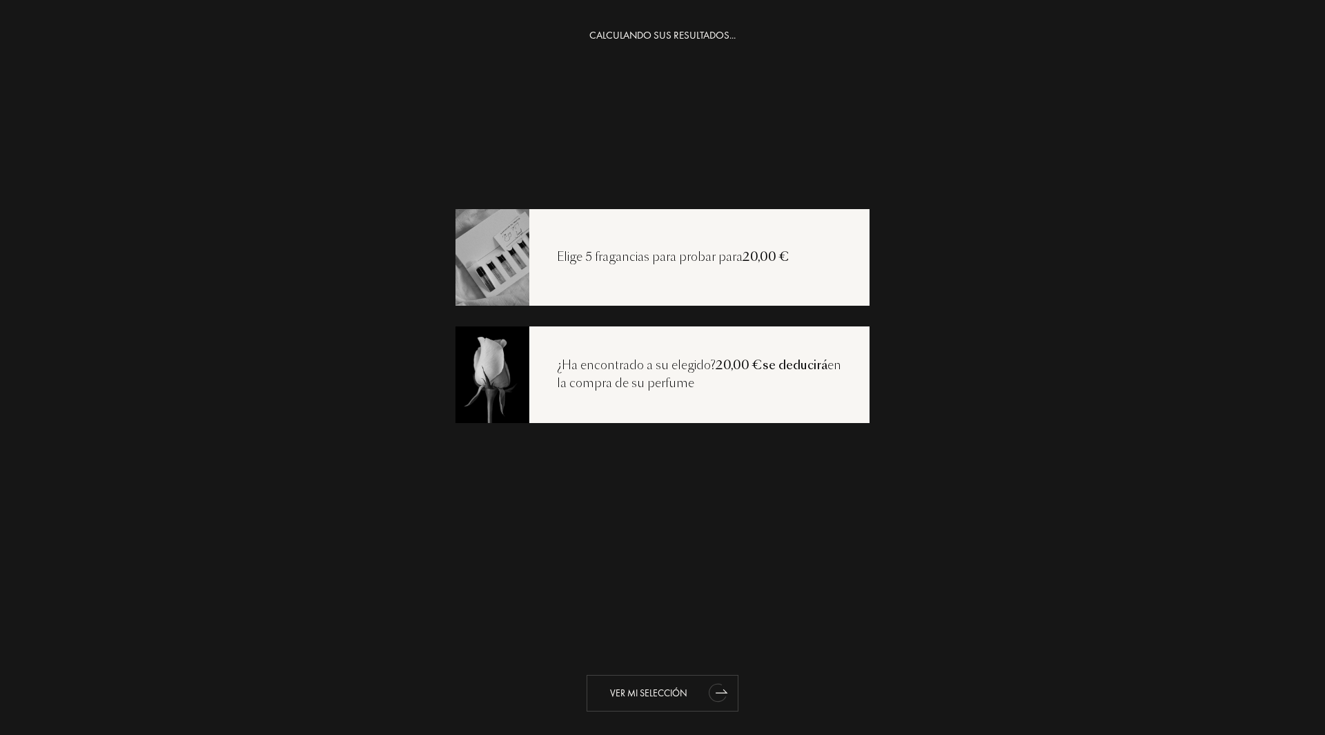
click at [705, 697] on icon "animation" at bounding box center [719, 693] width 28 height 28
click at [503, 254] on img at bounding box center [492, 256] width 75 height 99
click at [648, 265] on div "Elige 5 fragancias para probar para 20,00 €" at bounding box center [673, 258] width 288 height 18
click at [563, 336] on div "¿Ha encontrado a su elegido? 20,00 €se deducirá en la compra de su perfume" at bounding box center [663, 375] width 414 height 97
click at [682, 685] on div "Ver mi selección" at bounding box center [663, 693] width 152 height 37
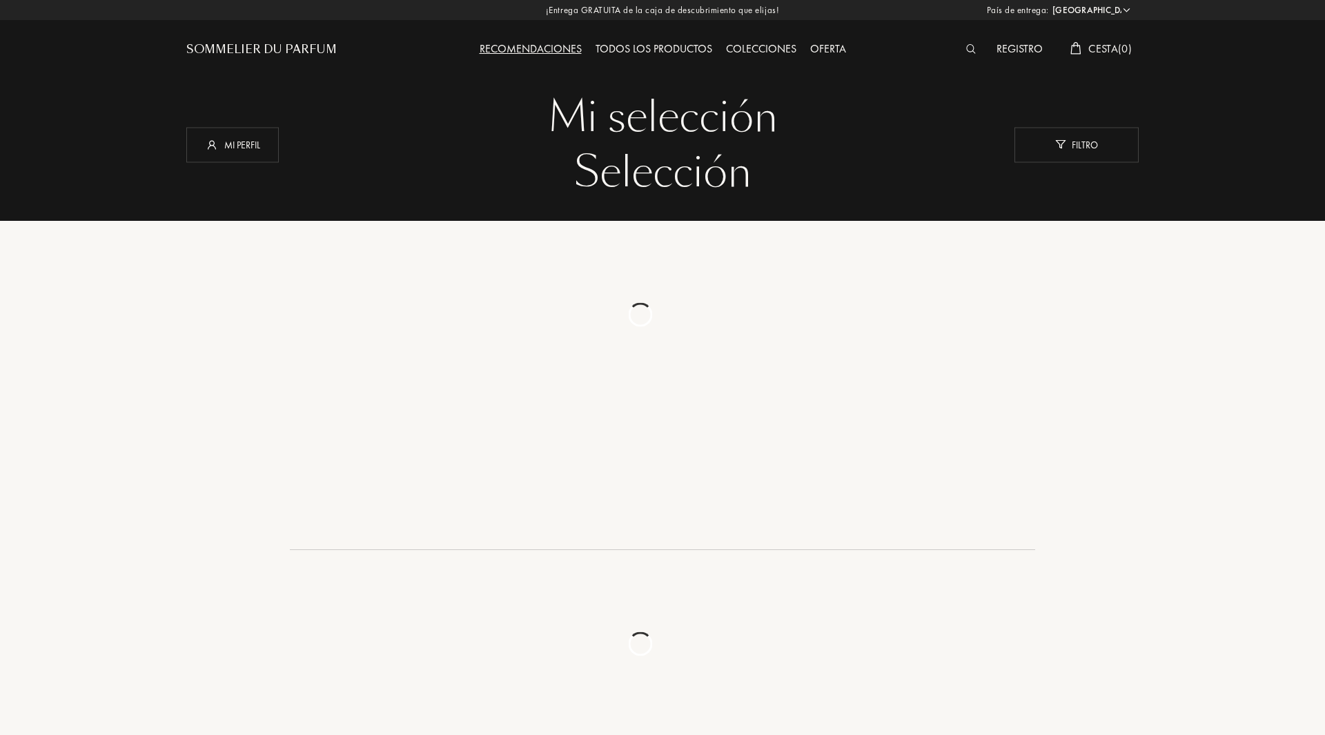
select select "ES"
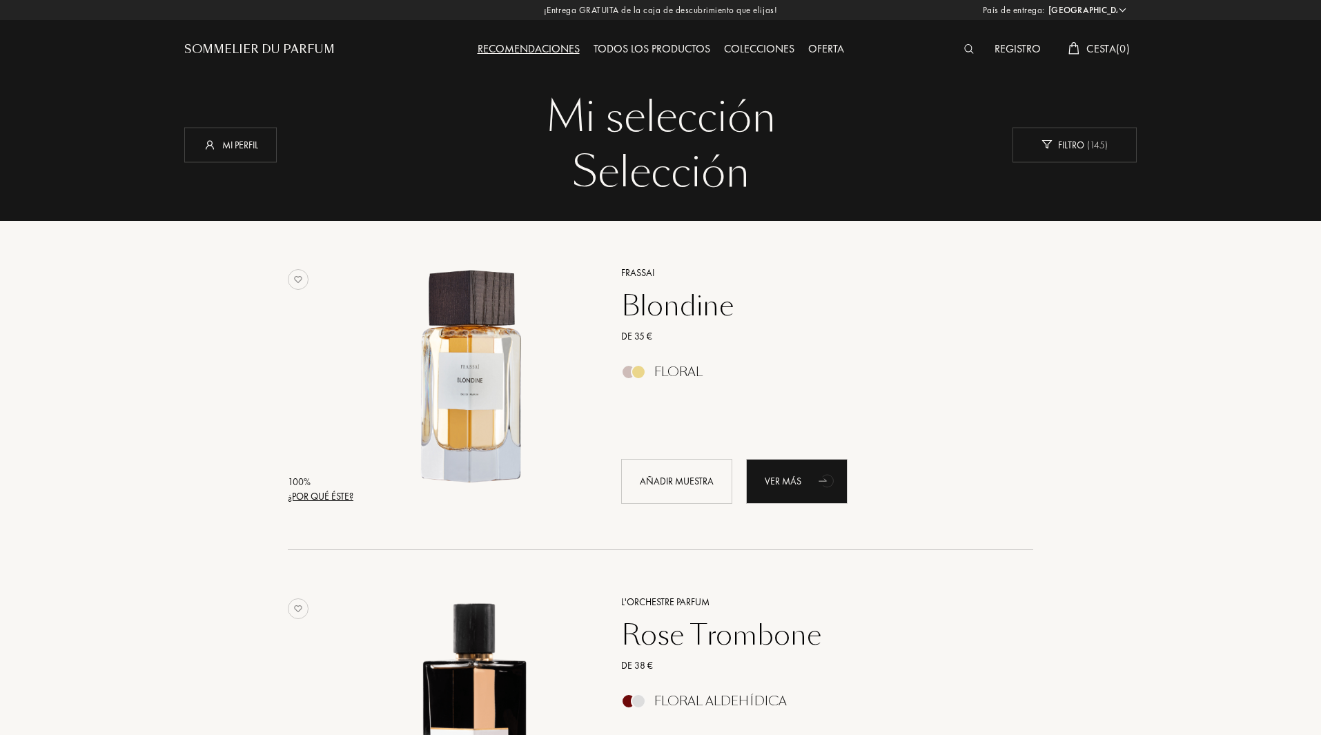
click at [746, 47] on div "Colecciones" at bounding box center [759, 50] width 84 height 18
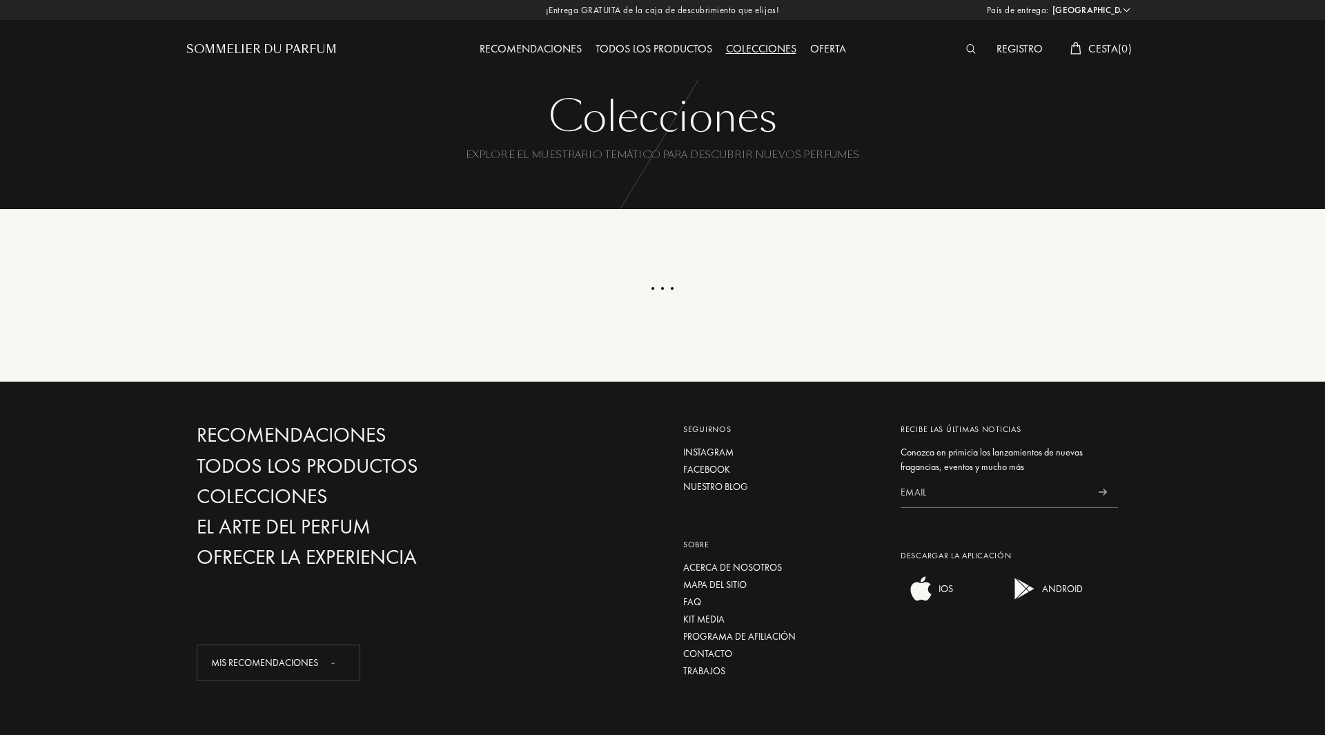
select select "ES"
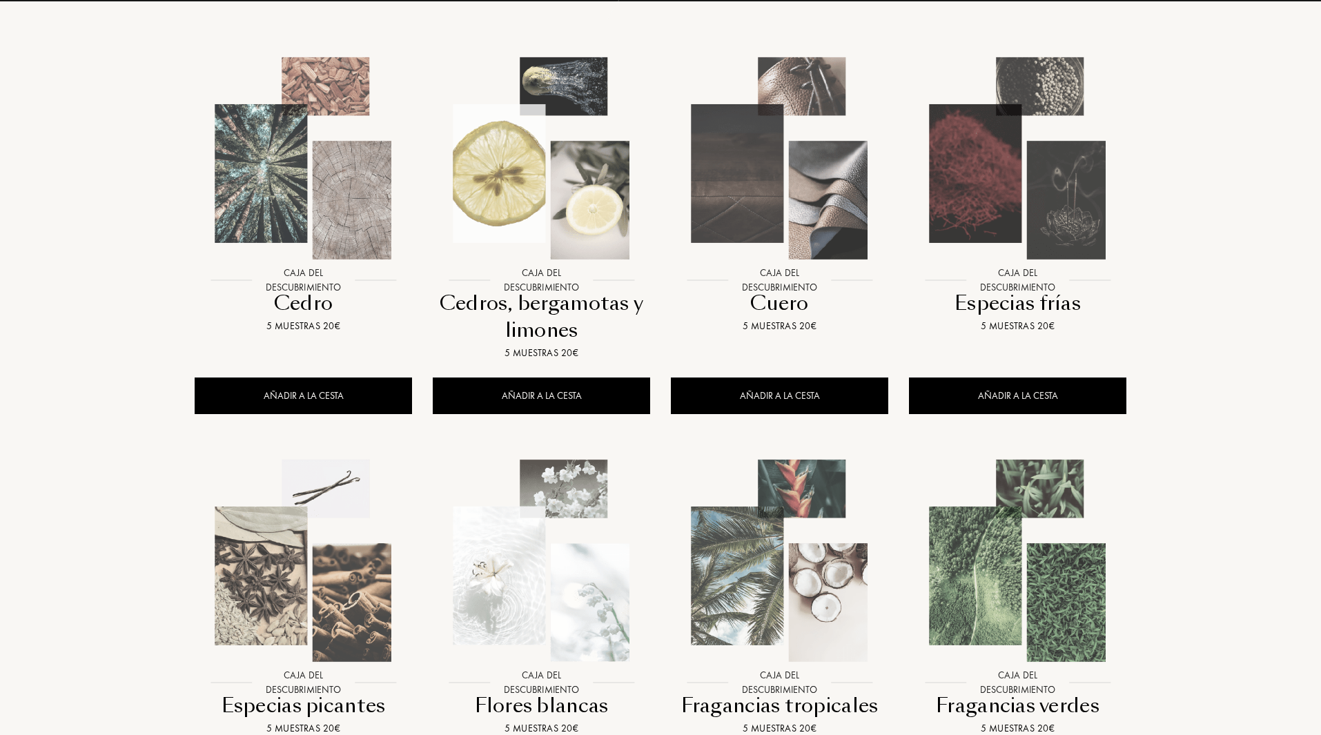
scroll to position [345, 0]
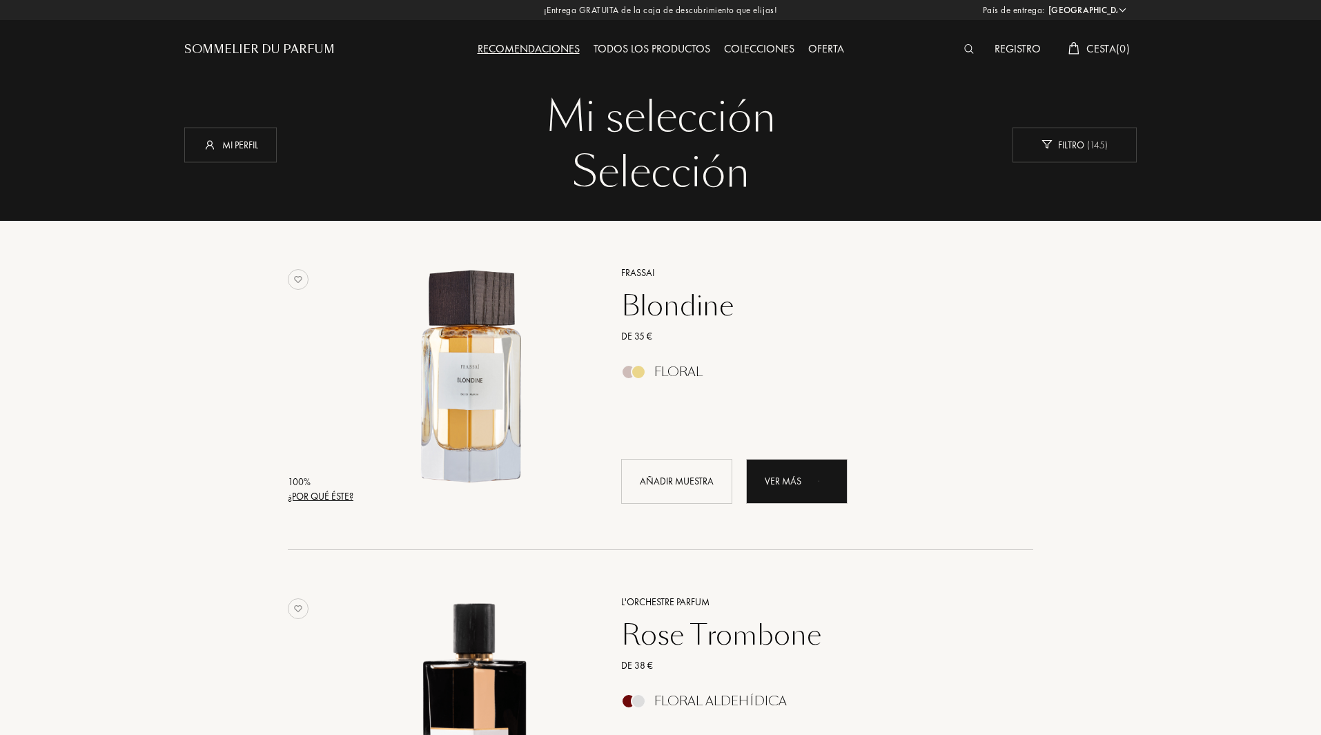
select select "ES"
